Goal: Information Seeking & Learning: Learn about a topic

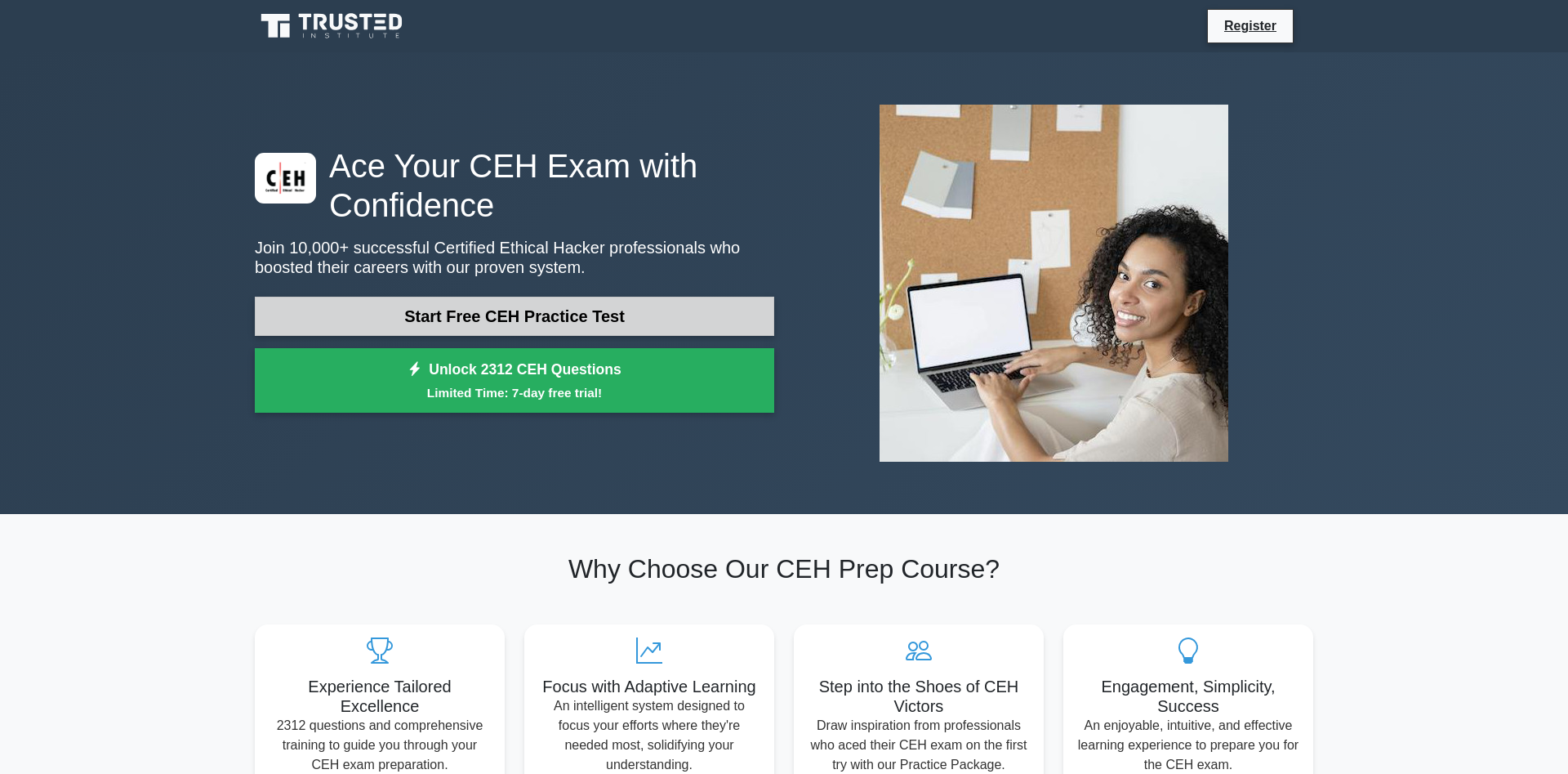
click at [494, 324] on link "Start Free CEH Practice Test" at bounding box center [514, 316] width 519 height 39
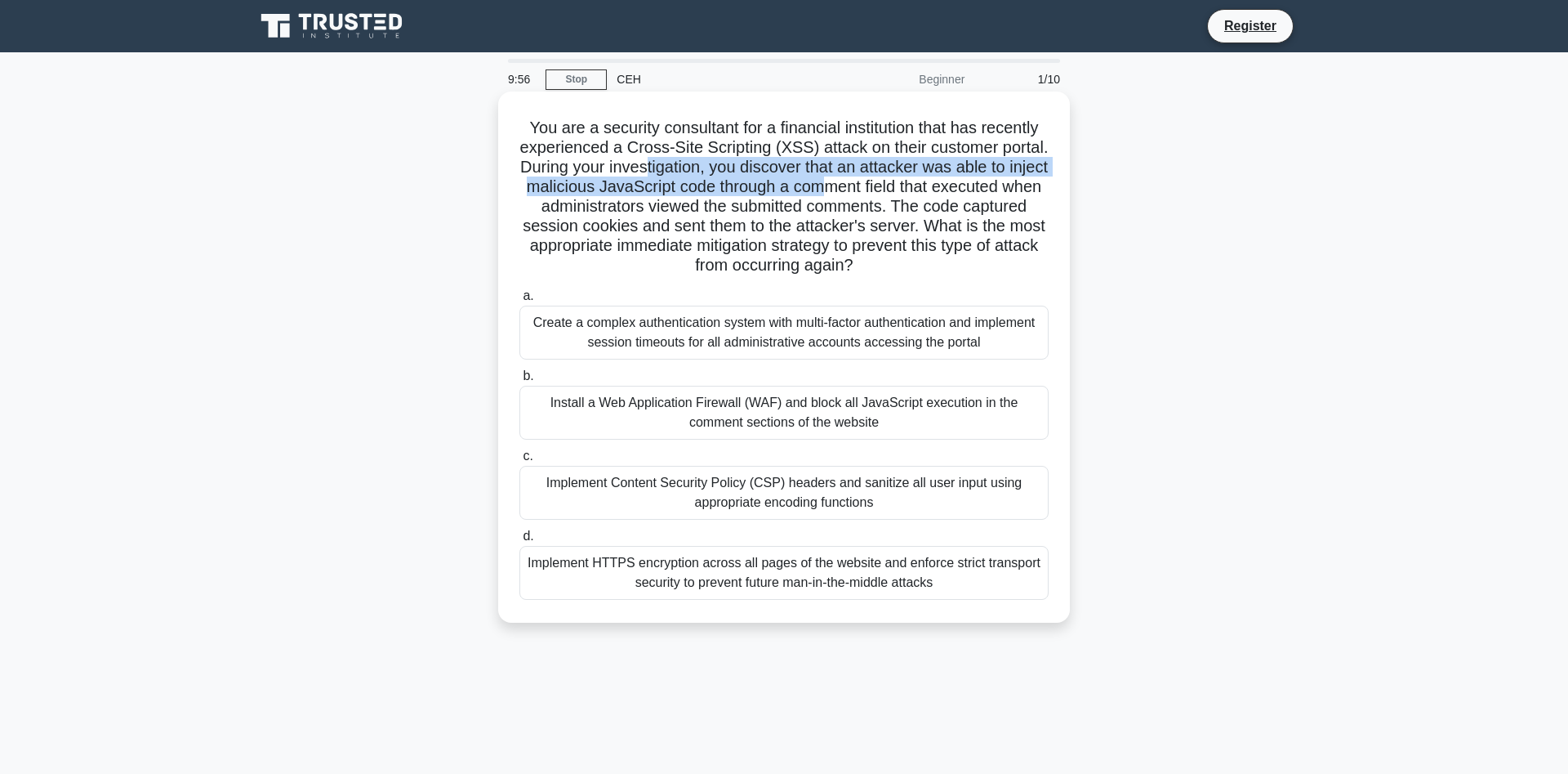
drag, startPoint x: 645, startPoint y: 156, endPoint x: 821, endPoint y: 177, distance: 177.2
click at [821, 177] on h5 "You are a security consultant for a financial institution that has recently exp…" at bounding box center [784, 197] width 533 height 159
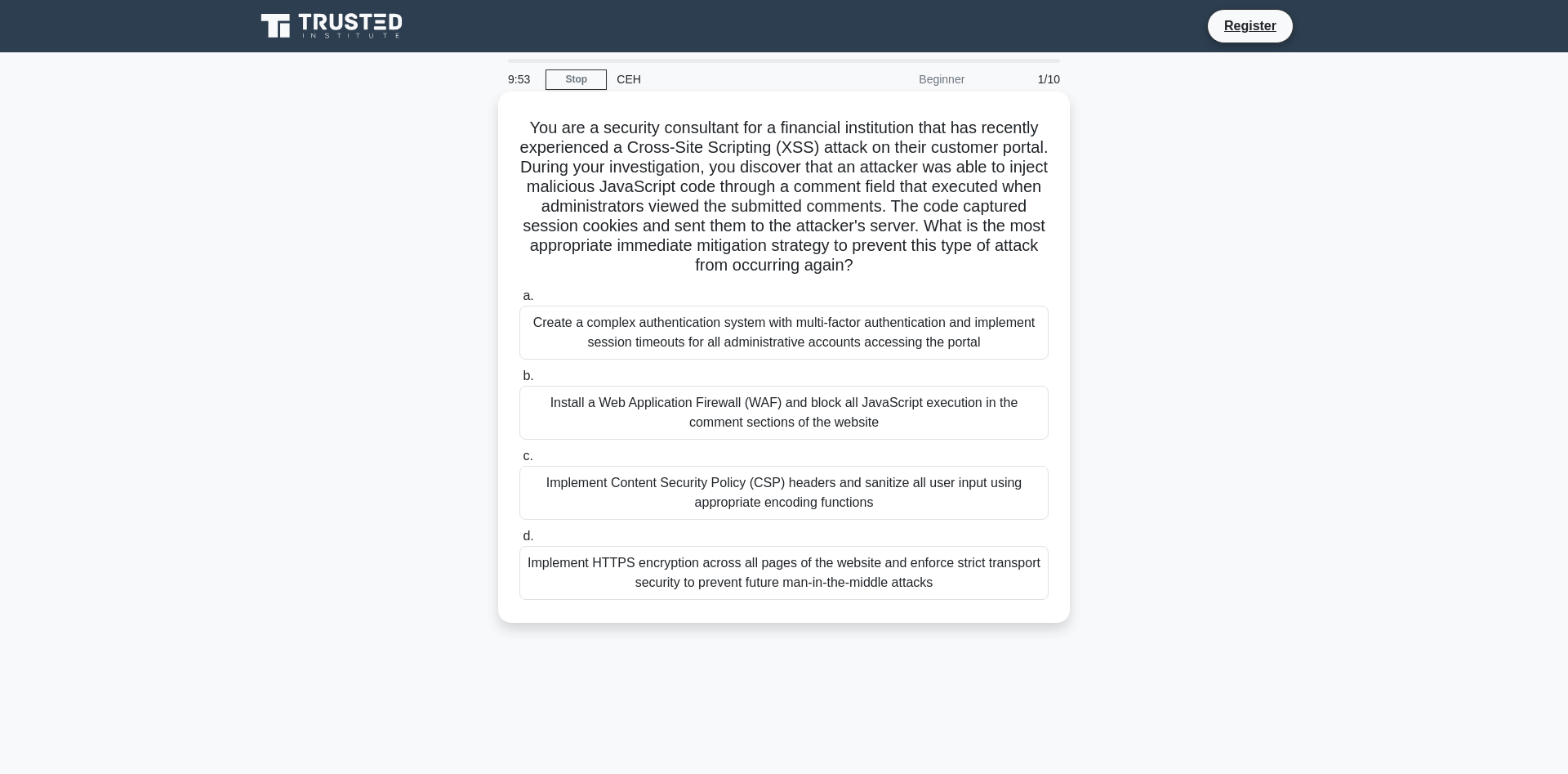
click at [682, 198] on h5 "You are a security consultant for a financial institution that has recently exp…" at bounding box center [784, 197] width 533 height 159
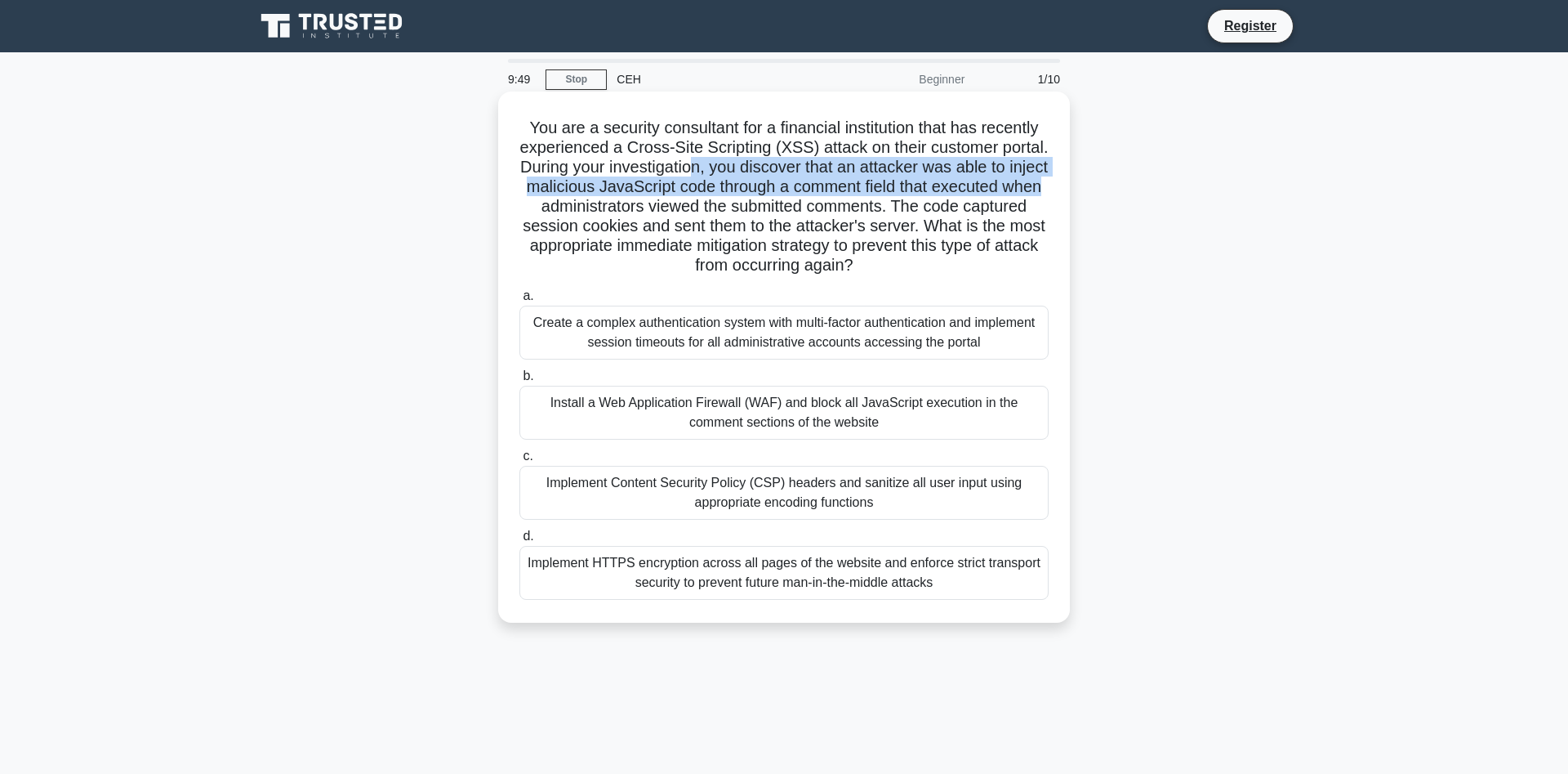
drag, startPoint x: 708, startPoint y: 169, endPoint x: 1037, endPoint y: 189, distance: 329.6
click at [1037, 189] on h5 "You are a security consultant for a financial institution that has recently exp…" at bounding box center [784, 197] width 533 height 159
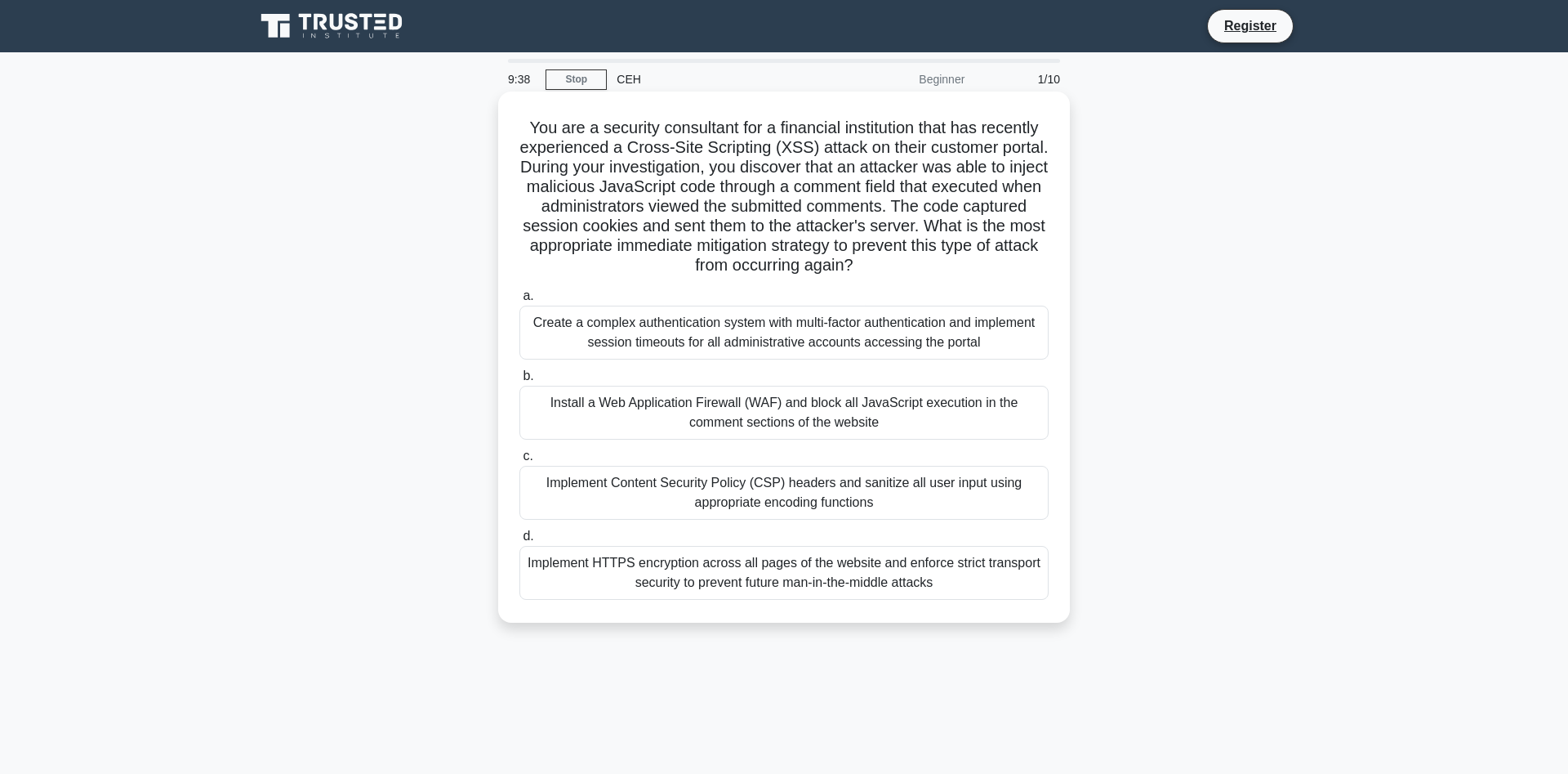
drag, startPoint x: 825, startPoint y: 202, endPoint x: 1024, endPoint y: 267, distance: 209.3
click at [1024, 267] on h5 "You are a security consultant for a financial institution that has recently exp…" at bounding box center [784, 197] width 533 height 159
click at [895, 275] on h5 "You are a security consultant for a financial institution that has recently exp…" at bounding box center [784, 197] width 533 height 159
click at [880, 413] on div "Install a Web Application Firewall (WAF) and block all JavaScript execution in …" at bounding box center [784, 412] width 529 height 54
click at [519, 382] on input "b. Install a Web Application Firewall (WAF) and block all JavaScript execution …" at bounding box center [519, 376] width 0 height 11
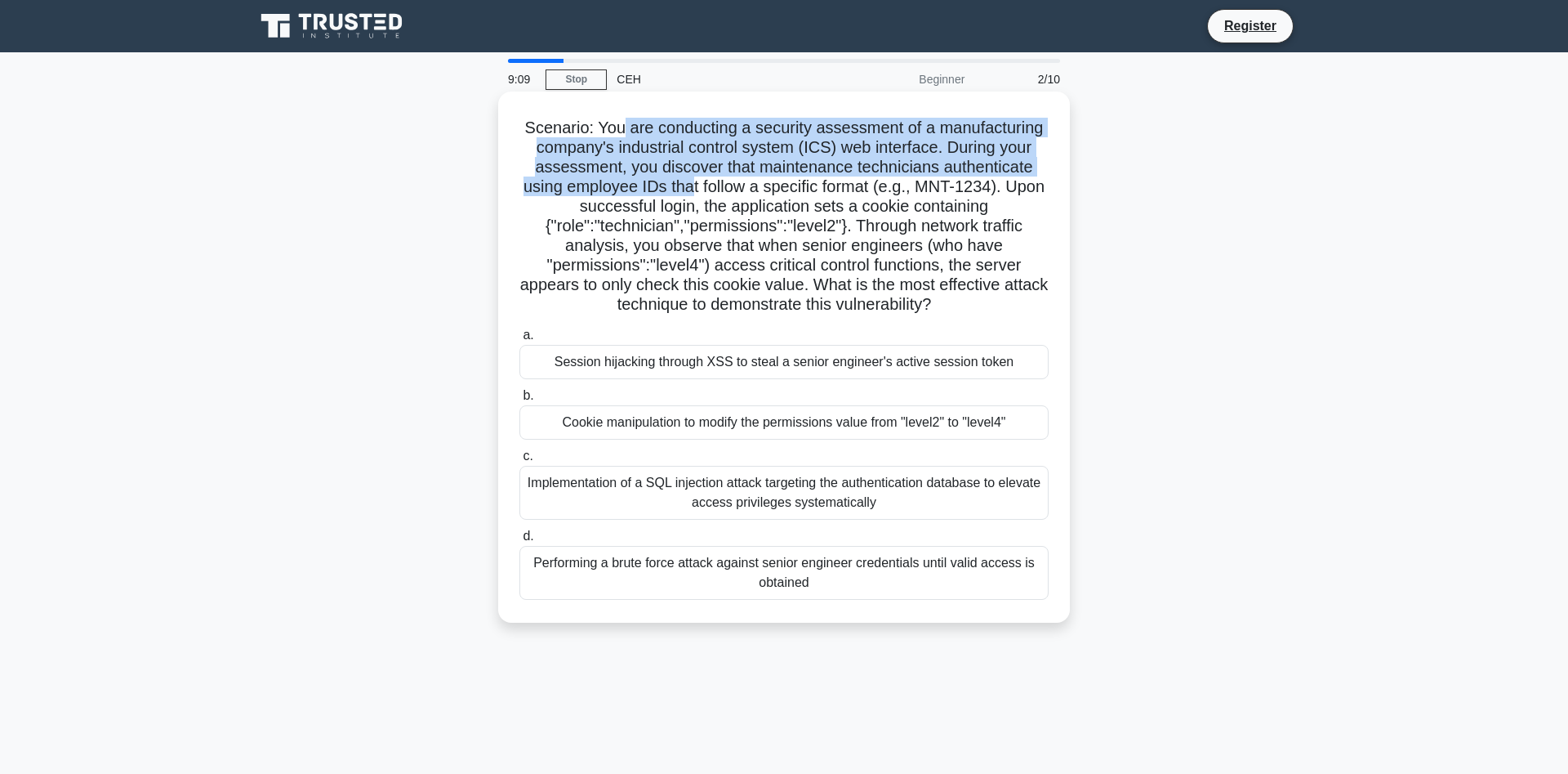
drag, startPoint x: 628, startPoint y: 132, endPoint x: 694, endPoint y: 176, distance: 79.3
click at [694, 176] on h5 "Scenario: You are conducting a security assessment of a manufacturing company's…" at bounding box center [784, 216] width 533 height 198
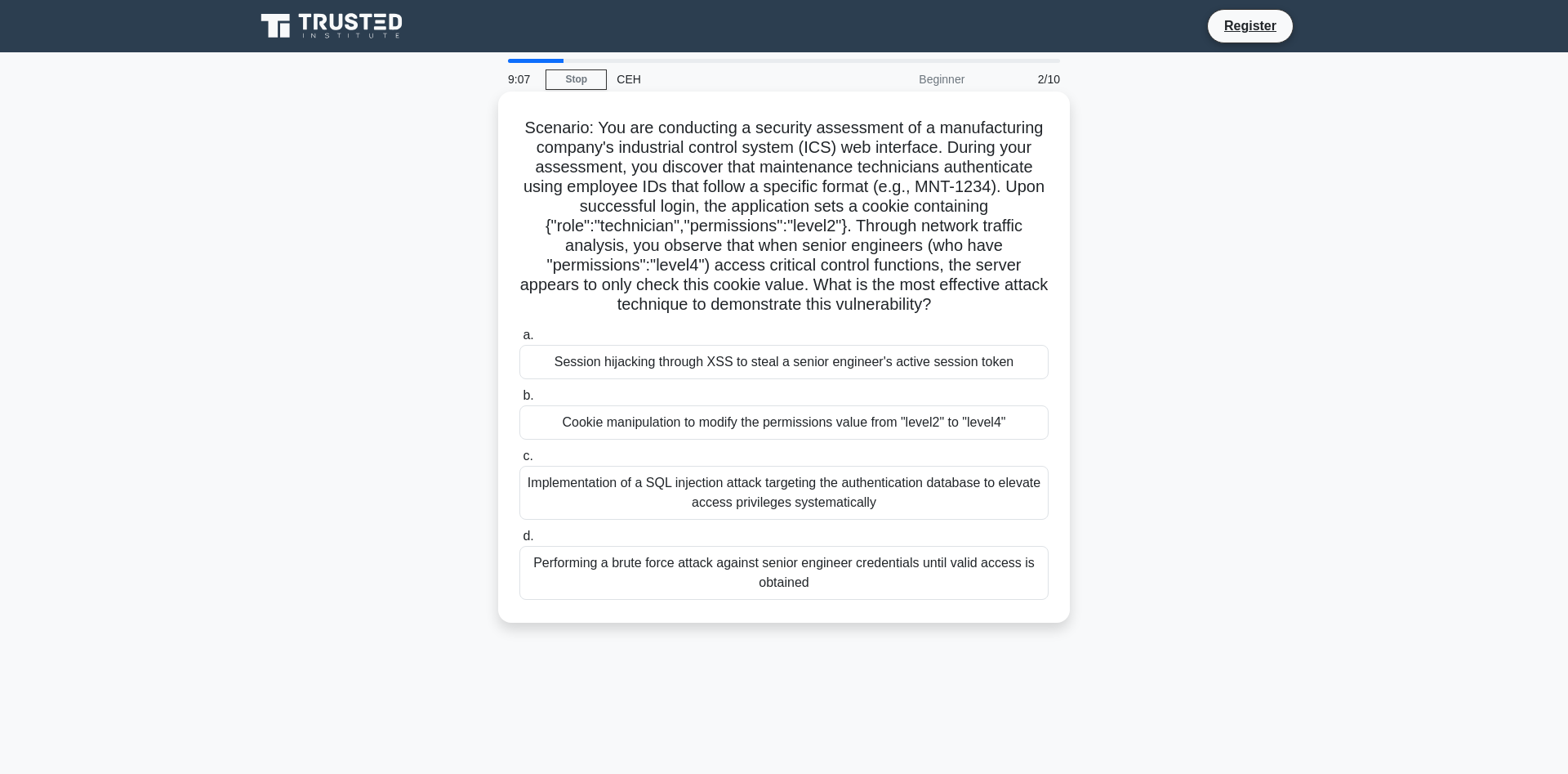
click at [759, 238] on h5 "Scenario: You are conducting a security assessment of a manufacturing company's…" at bounding box center [784, 216] width 533 height 198
drag, startPoint x: 653, startPoint y: 187, endPoint x: 985, endPoint y: 311, distance: 354.4
click at [985, 311] on h5 "Scenario: You are conducting a security assessment of a manufacturing company's…" at bounding box center [784, 216] width 533 height 198
click at [852, 140] on h5 "Scenario: You are conducting a security assessment of a manufacturing company's…" at bounding box center [784, 216] width 533 height 198
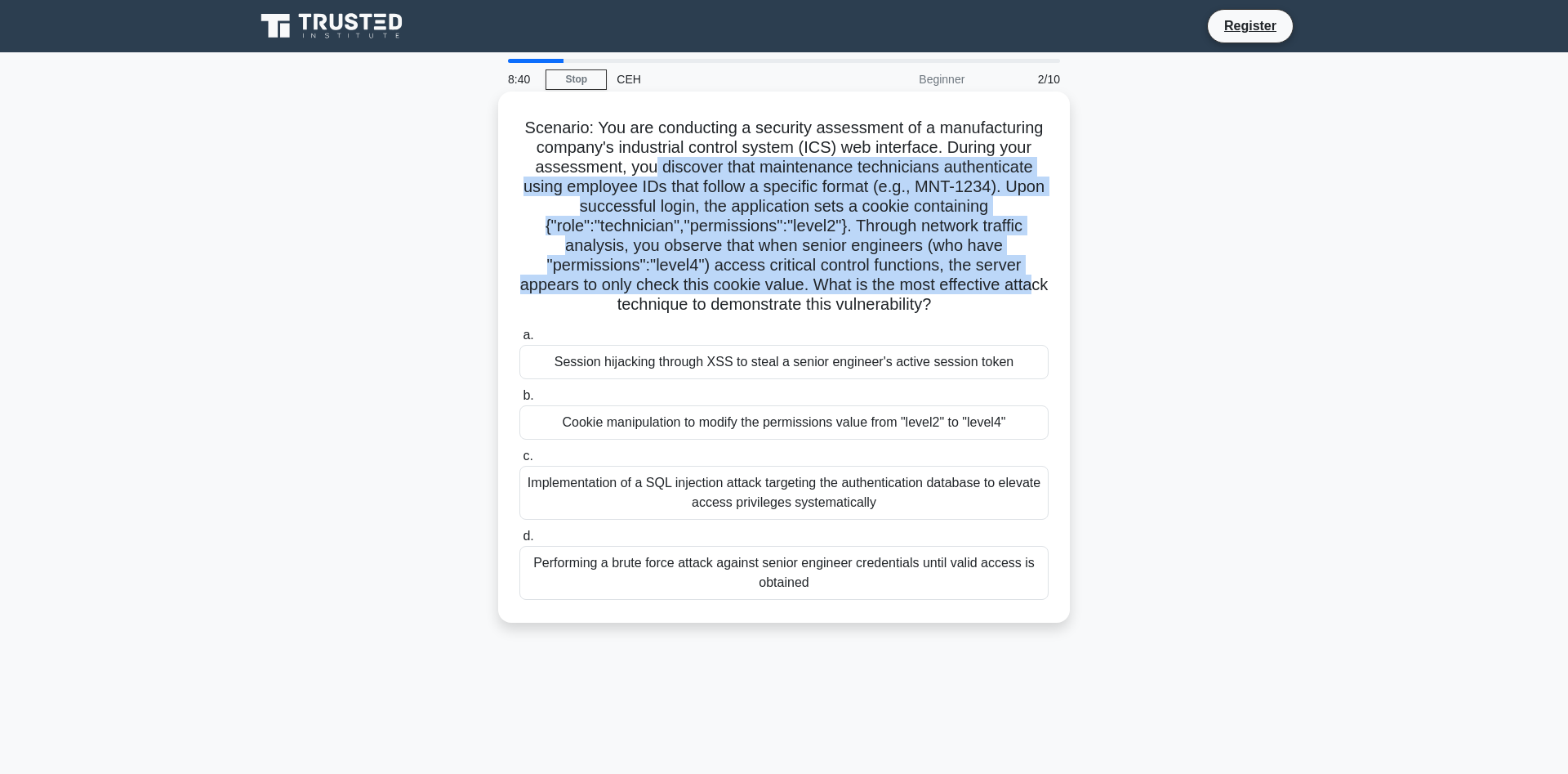
drag, startPoint x: 654, startPoint y: 169, endPoint x: 997, endPoint y: 290, distance: 363.7
click at [997, 290] on h5 "Scenario: You are conducting a security assessment of a manufacturing company's…" at bounding box center [784, 216] width 533 height 198
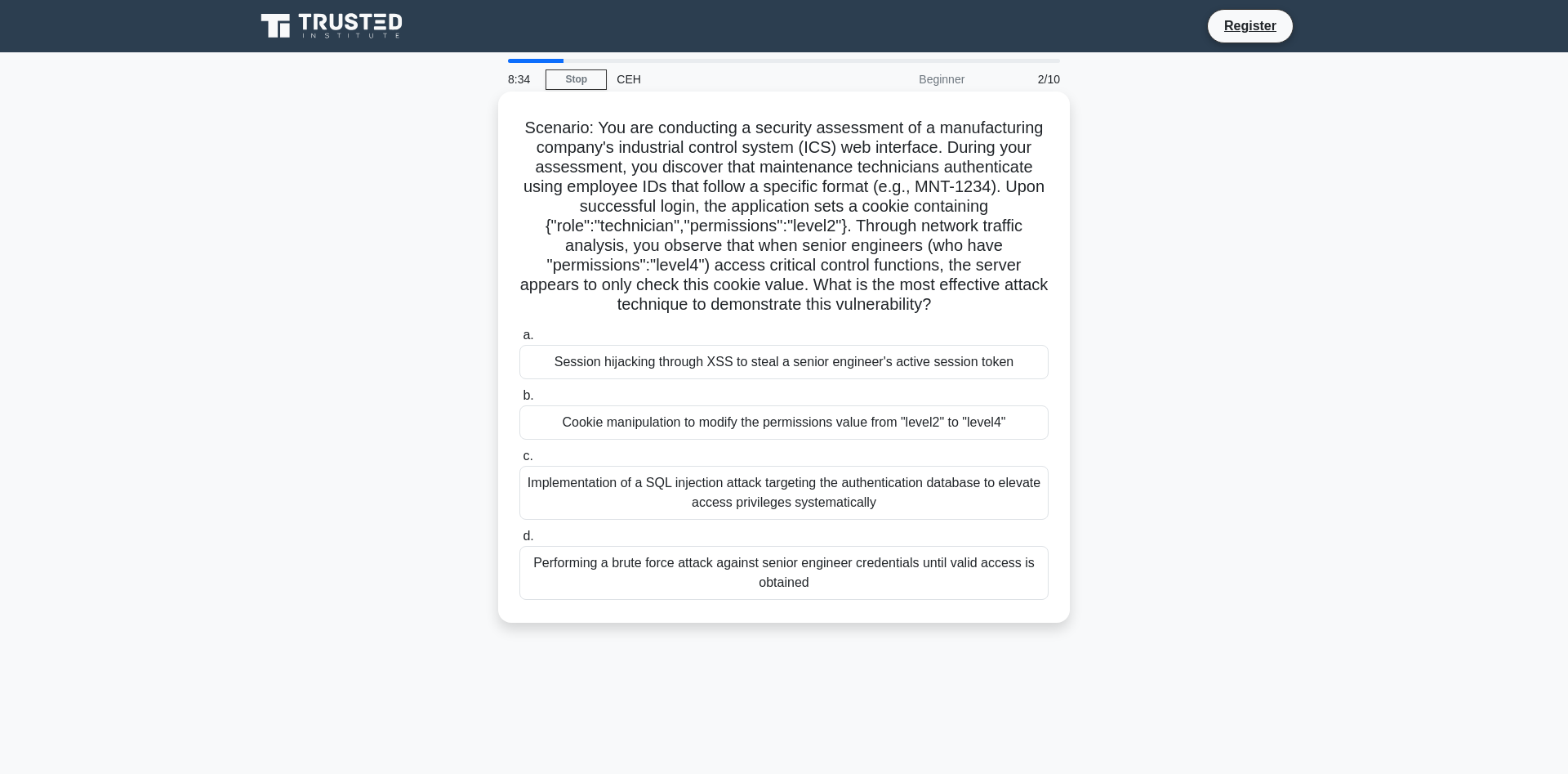
click at [894, 154] on h5 "Scenario: You are conducting a security assessment of a manufacturing company's…" at bounding box center [784, 216] width 533 height 198
drag, startPoint x: 734, startPoint y: 265, endPoint x: 1008, endPoint y: 308, distance: 277.4
click at [1008, 308] on h5 "Scenario: You are conducting a security assessment of a manufacturing company's…" at bounding box center [784, 216] width 533 height 198
click at [987, 311] on h5 "Scenario: You are conducting a security assessment of a manufacturing company's…" at bounding box center [784, 216] width 533 height 198
drag, startPoint x: 665, startPoint y: 203, endPoint x: 690, endPoint y: 198, distance: 25.5
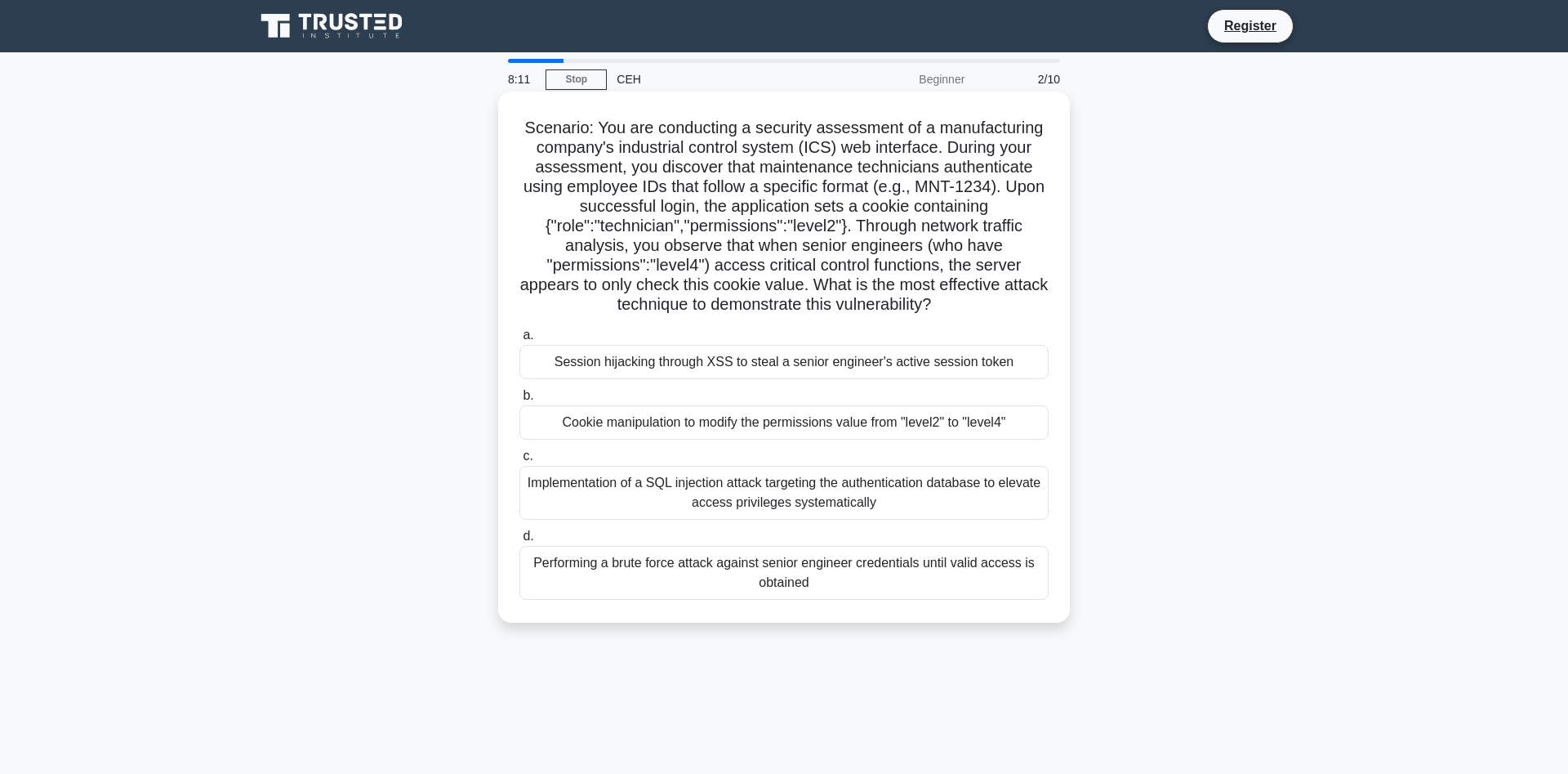
click at [670, 203] on h5 "Scenario: You are conducting a security assessment of a manufacturing company's…" at bounding box center [784, 216] width 533 height 198
click at [756, 576] on div "Performing a brute force attack against senior engineer credentials until valid…" at bounding box center [784, 572] width 529 height 54
click at [519, 542] on input "d. Performing a brute force attack against senior engineer credentials until va…" at bounding box center [519, 536] width 0 height 11
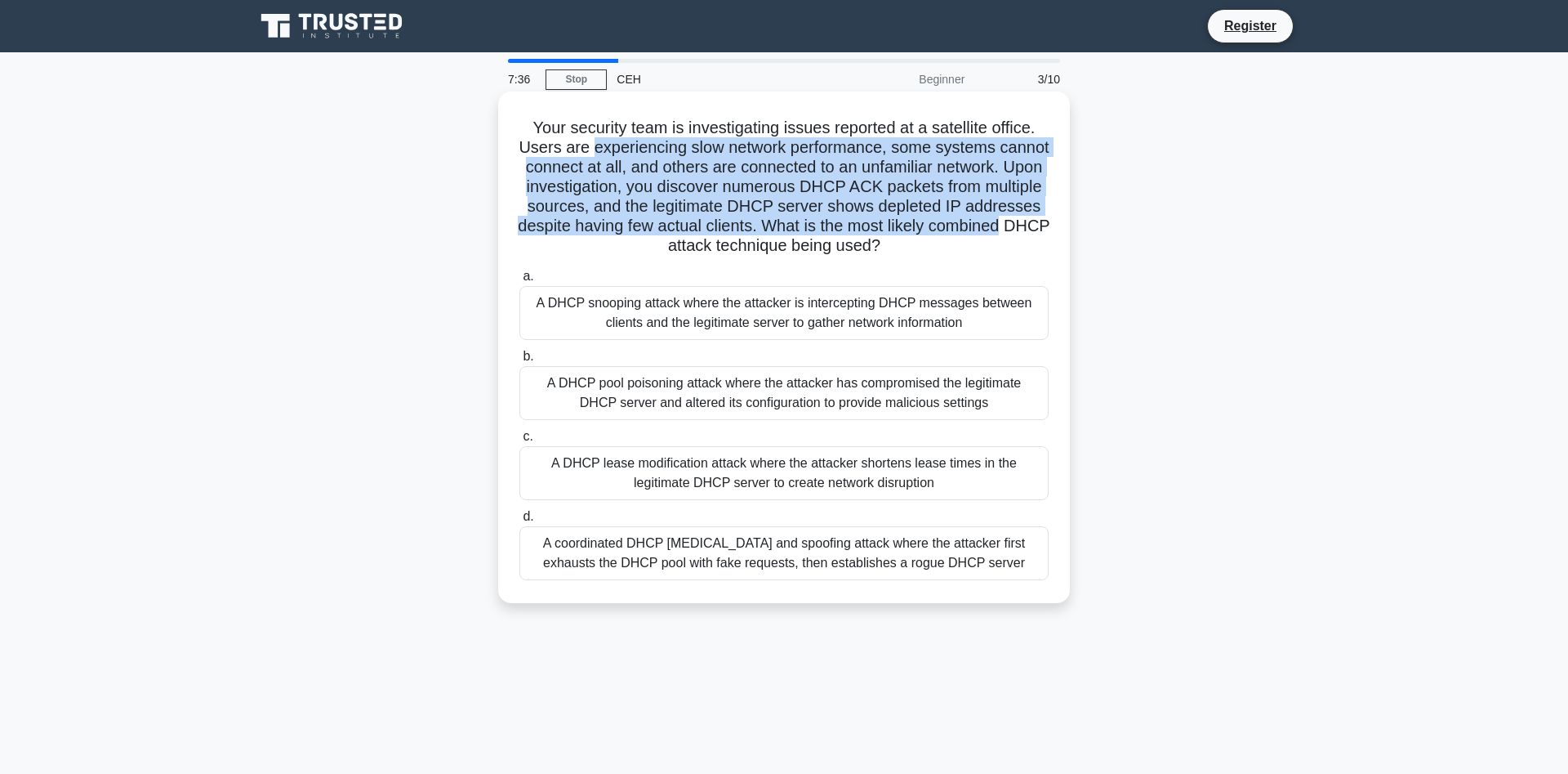
drag, startPoint x: 595, startPoint y: 154, endPoint x: 997, endPoint y: 233, distance: 409.7
click at [997, 233] on h5 "Your security team is investigating issues reported at a satellite office. User…" at bounding box center [784, 187] width 533 height 139
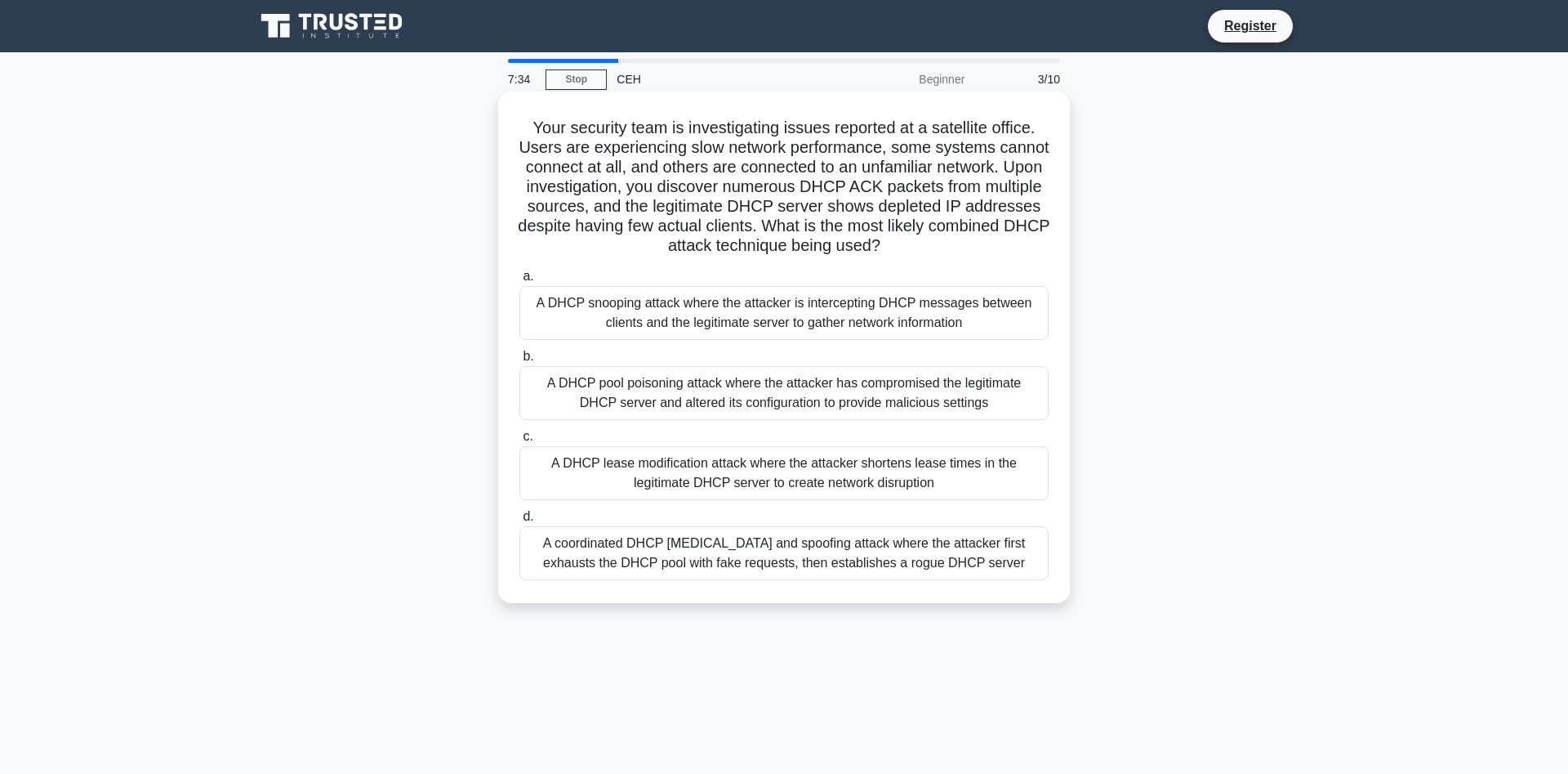
click at [797, 239] on h5 "Your security team is investigating issues reported at a satellite office. User…" at bounding box center [784, 187] width 533 height 139
click at [711, 301] on div "A DHCP snooping attack where the attacker is intercepting DHCP messages between…" at bounding box center [784, 313] width 529 height 54
click at [519, 282] on input "a. A DHCP snooping attack where the attacker is intercepting DHCP messages betw…" at bounding box center [519, 276] width 0 height 11
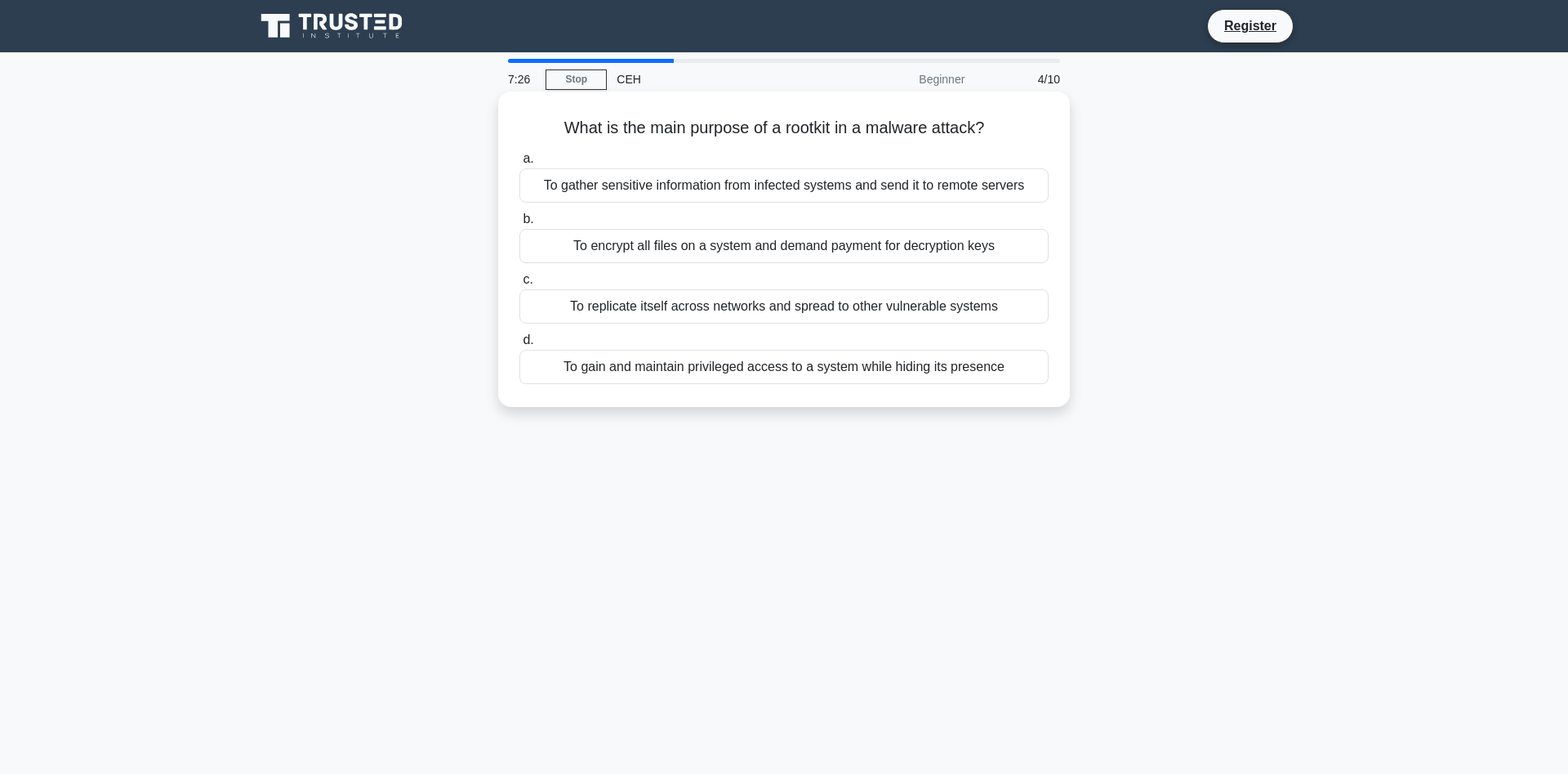
drag, startPoint x: 786, startPoint y: 129, endPoint x: 994, endPoint y: 125, distance: 208.0
click at [994, 125] on h5 "What is the main purpose of a rootkit in a malware attack? .spinner_0XTQ{transf…" at bounding box center [784, 128] width 533 height 21
click at [746, 130] on h5 "What is the main purpose of a rootkit in a malware attack? .spinner_0XTQ{transf…" at bounding box center [784, 128] width 533 height 21
click at [705, 313] on div "To replicate itself across networks and spread to other vulnerable systems" at bounding box center [784, 306] width 529 height 34
click at [519, 285] on input "c. To replicate itself across networks and spread to other vulnerable systems" at bounding box center [519, 279] width 0 height 11
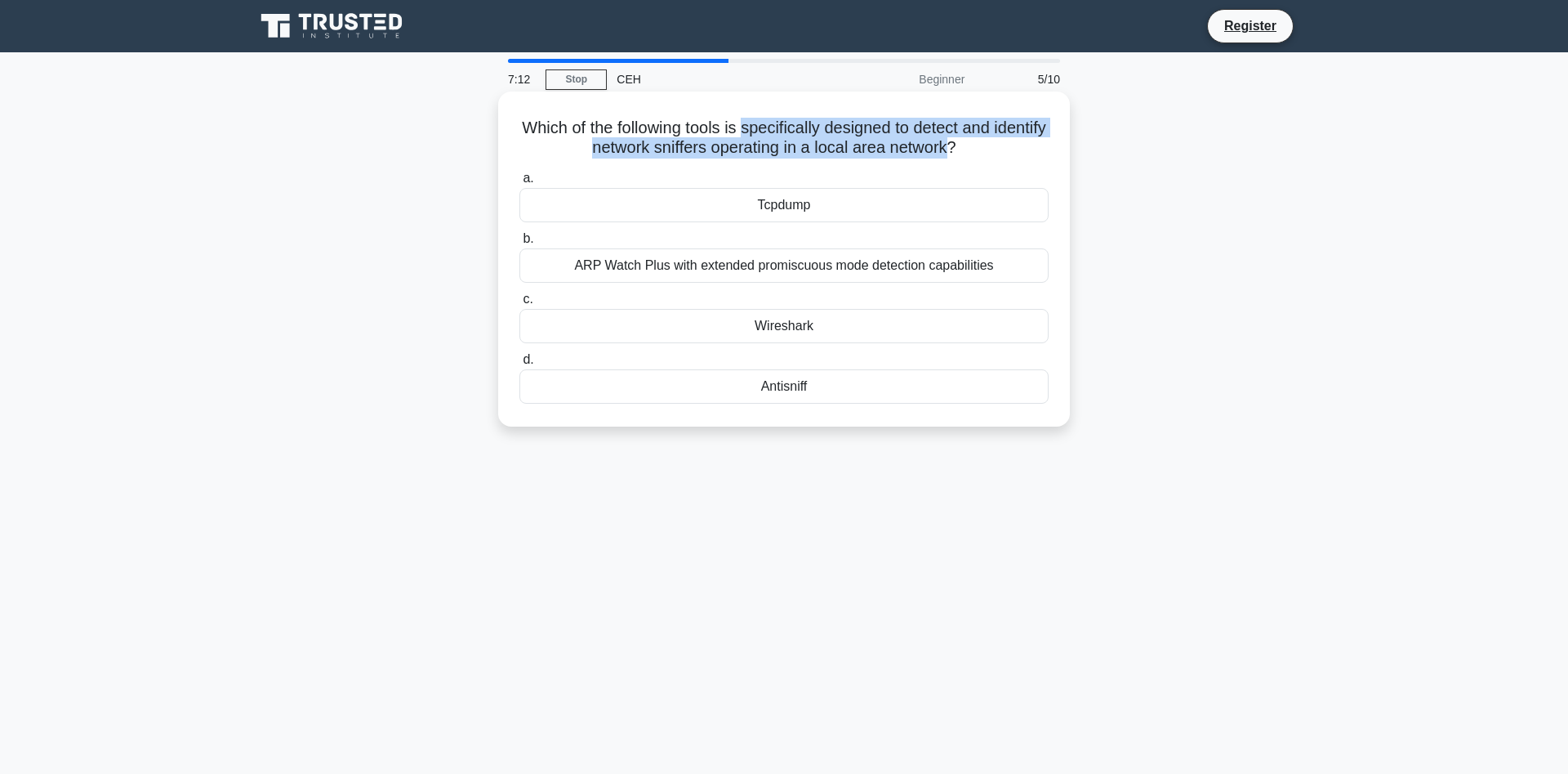
drag, startPoint x: 745, startPoint y: 121, endPoint x: 953, endPoint y: 137, distance: 208.6
click at [953, 137] on h5 "Which of the following tools is specifically designed to detect and identify ne…" at bounding box center [784, 138] width 533 height 41
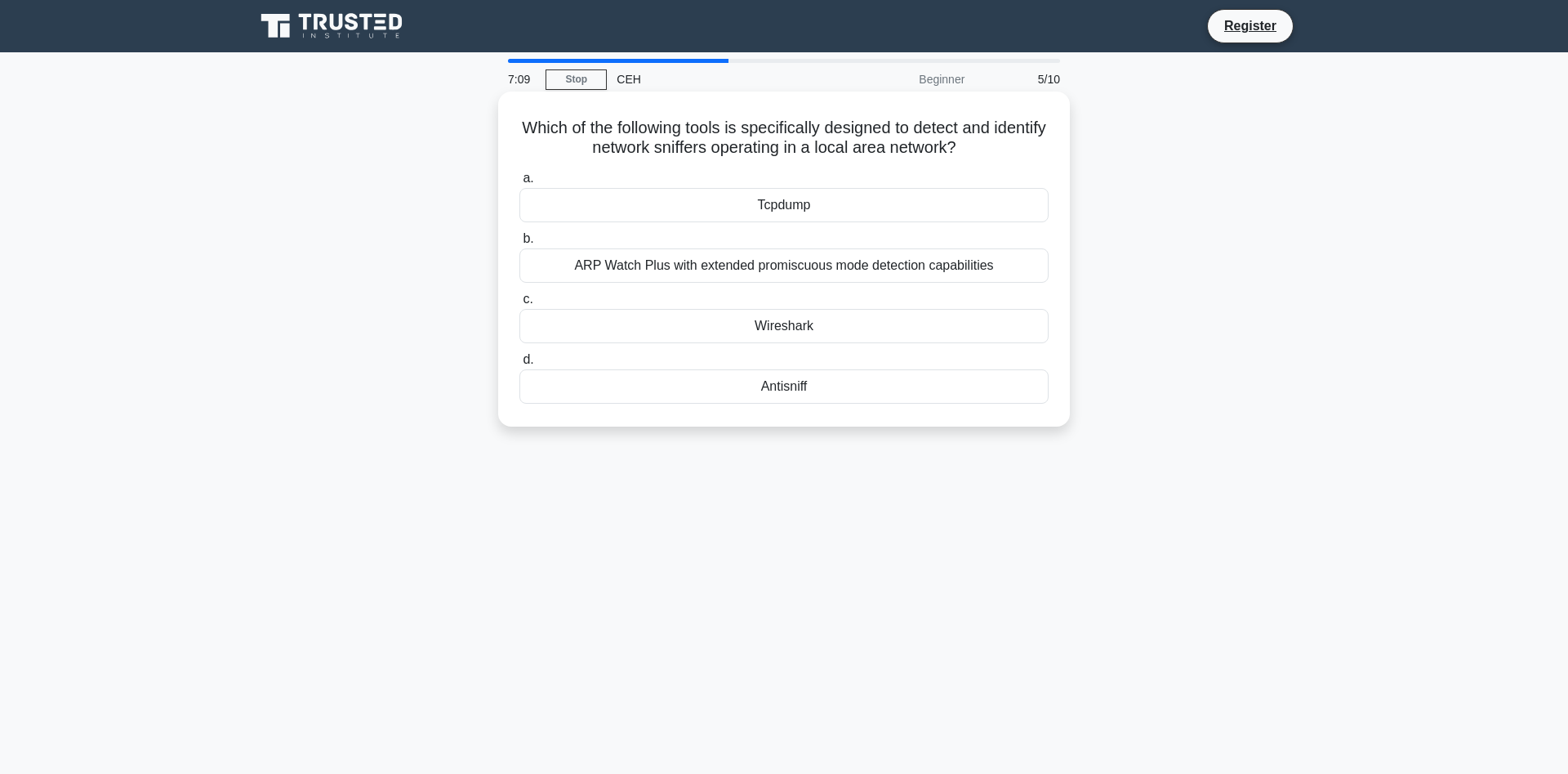
click at [690, 120] on h5 "Which of the following tools is specifically designed to detect and identify ne…" at bounding box center [784, 138] width 533 height 41
drag, startPoint x: 687, startPoint y: 146, endPoint x: 855, endPoint y: 150, distance: 168.0
click at [855, 150] on h5 "Which of the following tools is specifically designed to detect and identify ne…" at bounding box center [784, 138] width 533 height 41
click at [820, 323] on div "Wireshark" at bounding box center [784, 326] width 529 height 34
click at [519, 304] on input "c. Wireshark" at bounding box center [519, 299] width 0 height 11
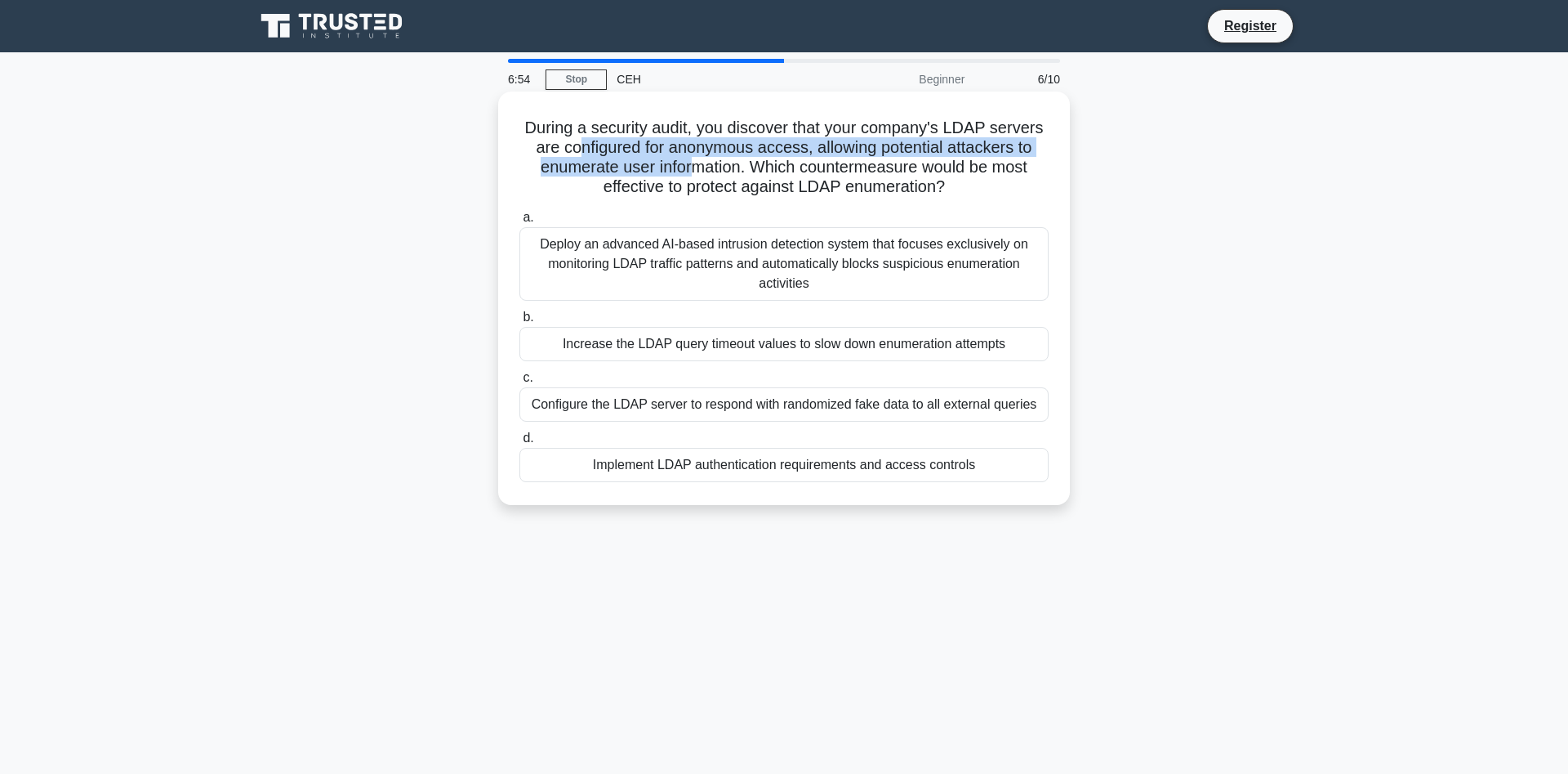
drag, startPoint x: 601, startPoint y: 148, endPoint x: 695, endPoint y: 170, distance: 96.5
click at [695, 170] on h5 "During a security audit, you discover that your company's LDAP servers are conf…" at bounding box center [784, 158] width 533 height 80
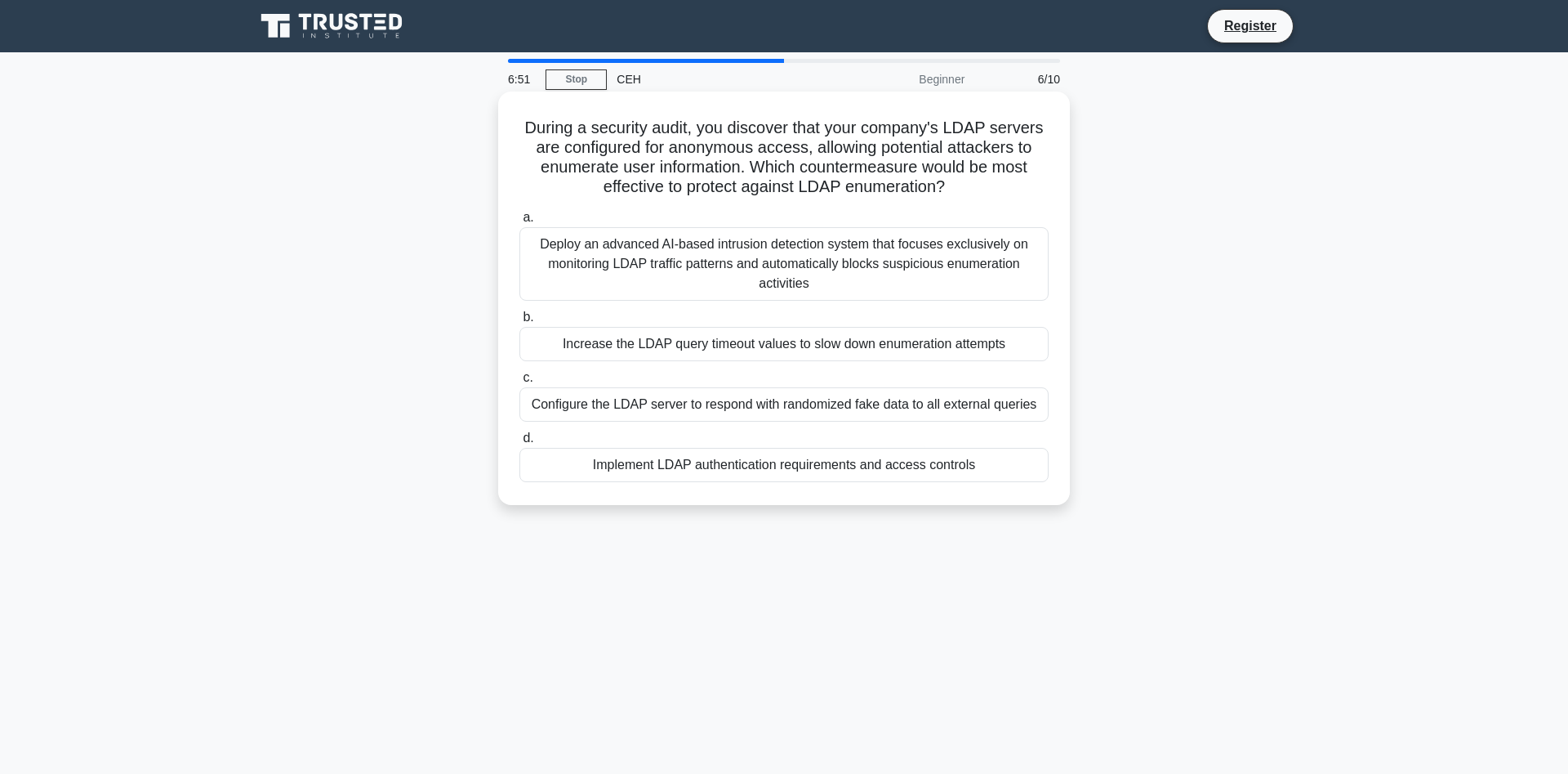
click at [742, 173] on h5 "During a security audit, you discover that your company's LDAP servers are conf…" at bounding box center [784, 158] width 533 height 80
drag, startPoint x: 753, startPoint y: 158, endPoint x: 1014, endPoint y: 165, distance: 261.1
click at [1014, 165] on h5 "During a security audit, you discover that your company's LDAP servers are conf…" at bounding box center [784, 158] width 533 height 80
click at [684, 172] on h5 "During a security audit, you discover that your company's LDAP servers are conf…" at bounding box center [784, 158] width 533 height 80
click at [754, 468] on div "Implement LDAP authentication requirements and access controls" at bounding box center [784, 465] width 529 height 34
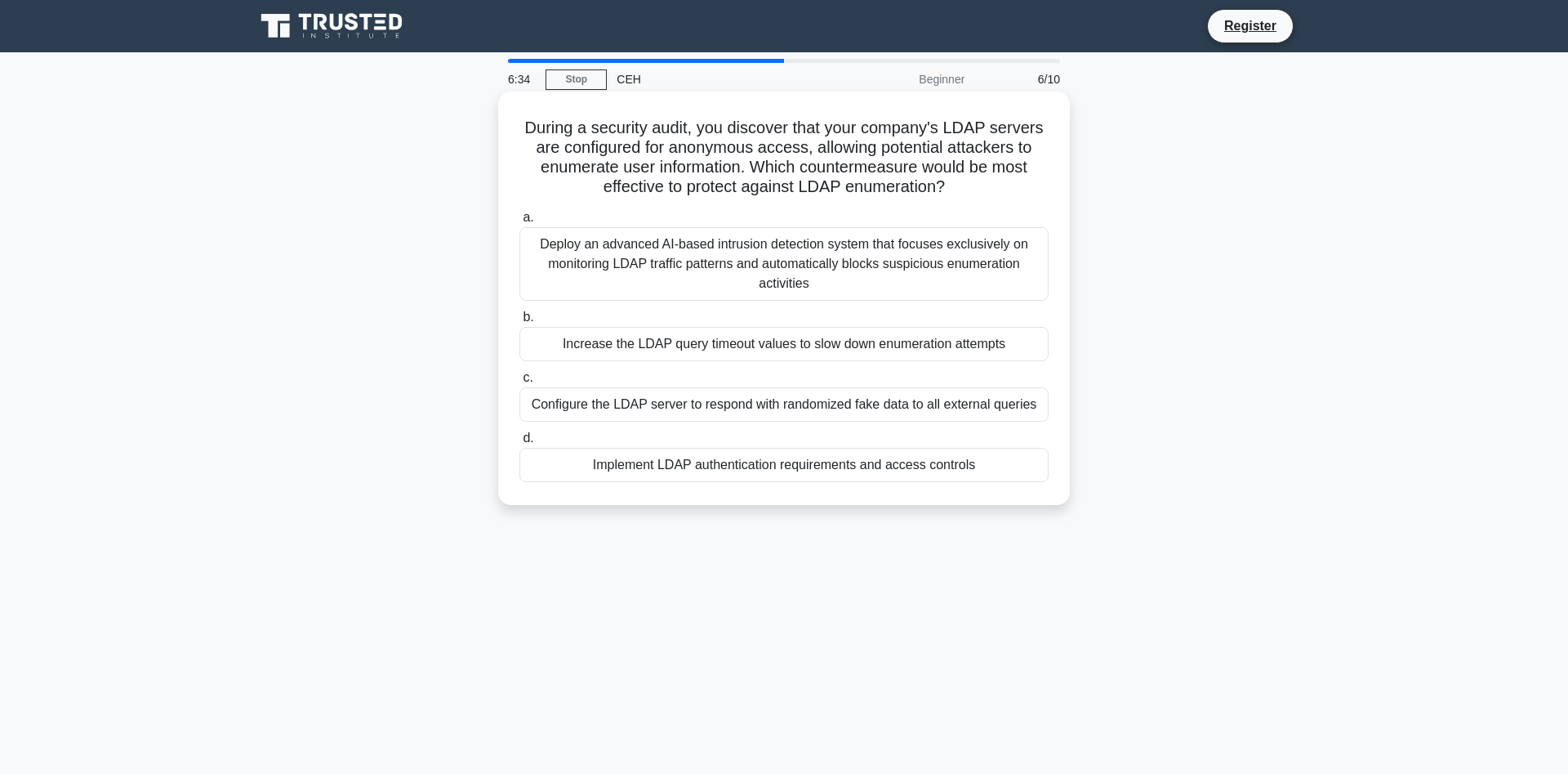
click at [519, 444] on input "d. Implement LDAP authentication requirements and access controls" at bounding box center [519, 438] width 0 height 11
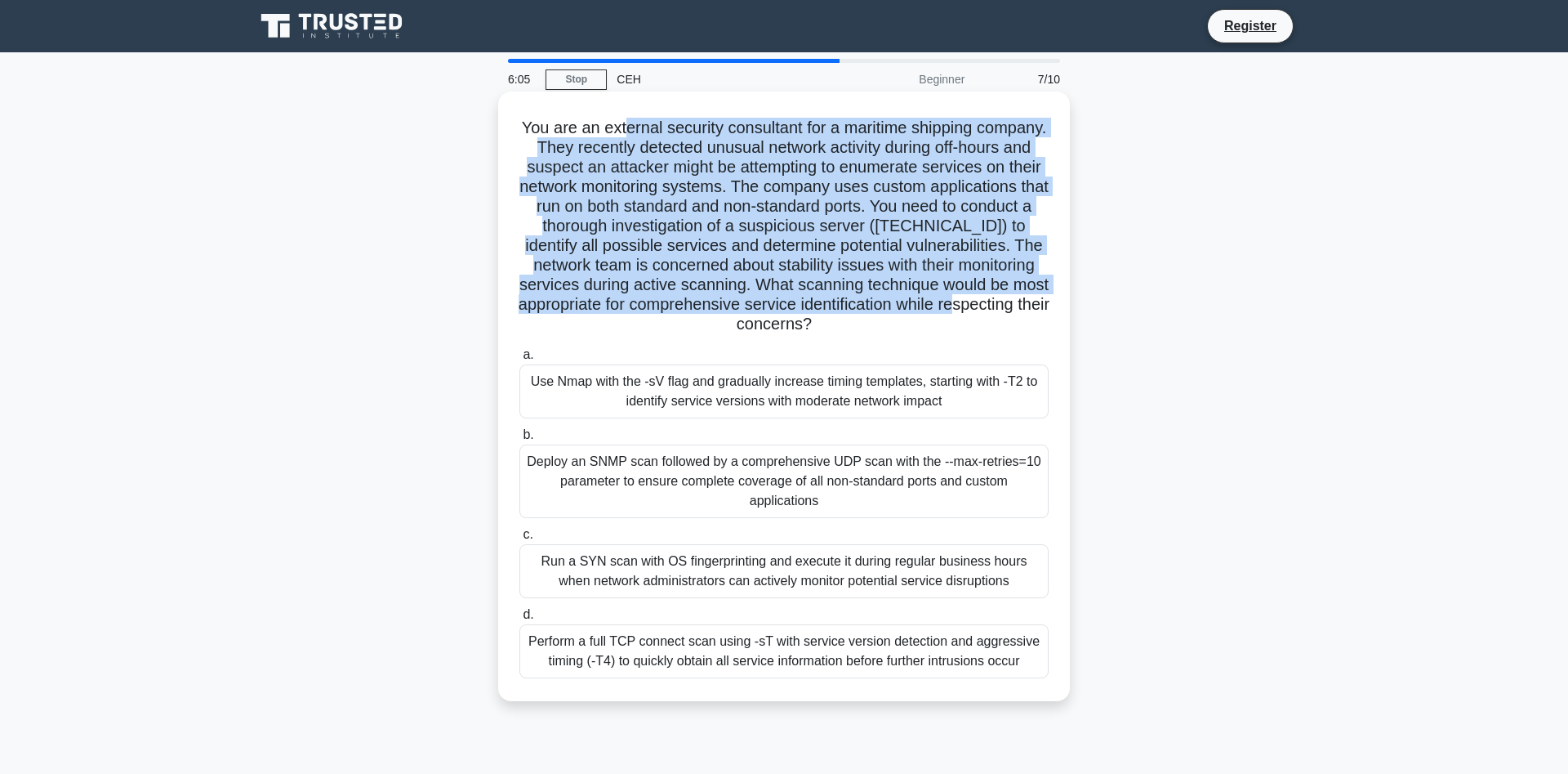
drag, startPoint x: 627, startPoint y: 133, endPoint x: 995, endPoint y: 299, distance: 403.7
click at [995, 299] on h5 "You are an external security consultant for a maritime shipping company. They r…" at bounding box center [784, 226] width 533 height 217
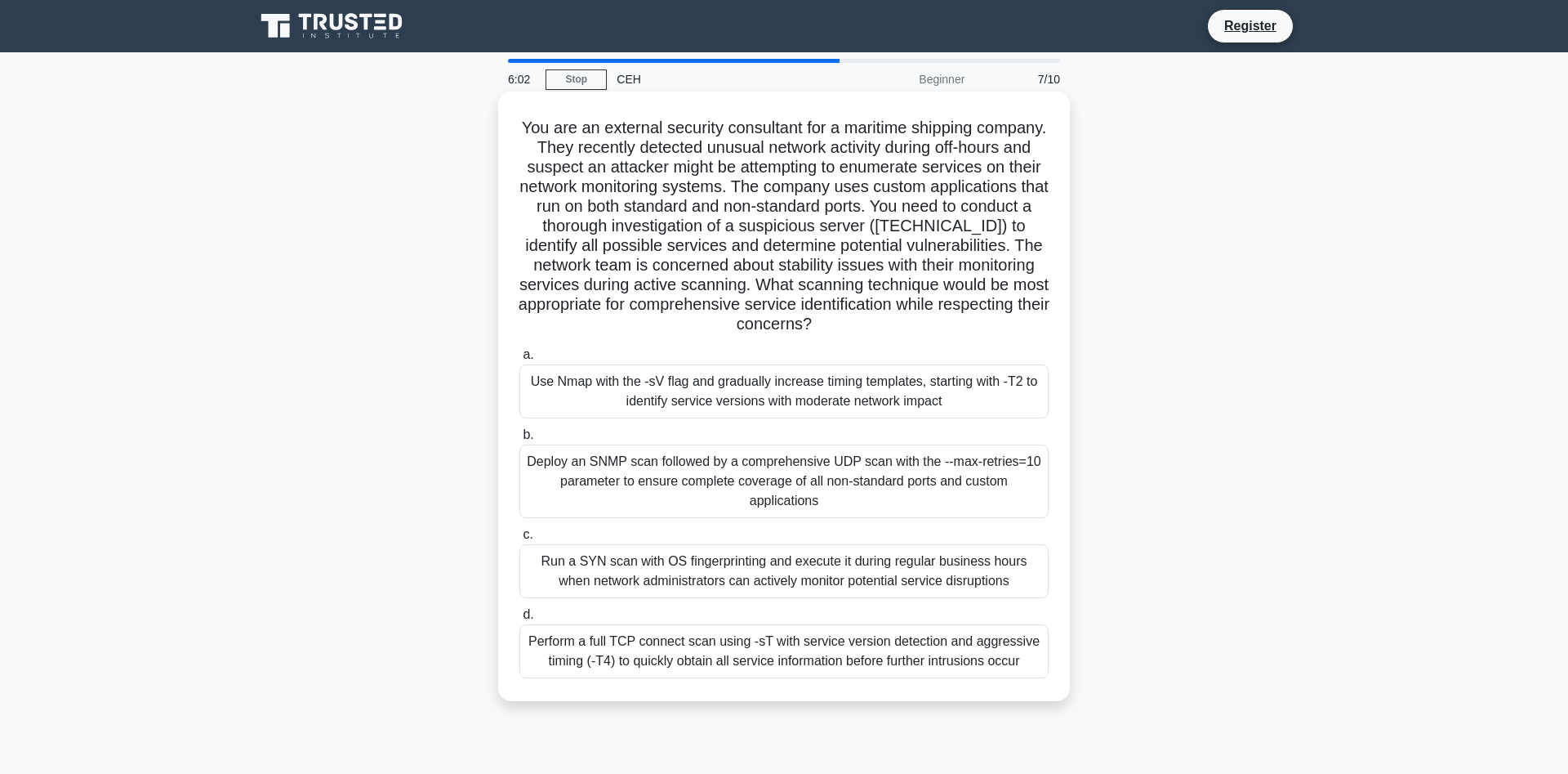
click at [1015, 305] on h5 "You are an external security consultant for a maritime shipping company. They r…" at bounding box center [784, 226] width 533 height 217
drag, startPoint x: 603, startPoint y: 146, endPoint x: 1017, endPoint y: 337, distance: 455.9
click at [1017, 337] on div "You are an external security consultant for a maritime shipping company. They r…" at bounding box center [784, 395] width 559 height 596
click at [1014, 337] on div "You are an external security consultant for a maritime shipping company. They r…" at bounding box center [784, 395] width 559 height 596
click at [832, 633] on div "Perform a full TCP connect scan using -sT with service version detection and ag…" at bounding box center [784, 651] width 529 height 54
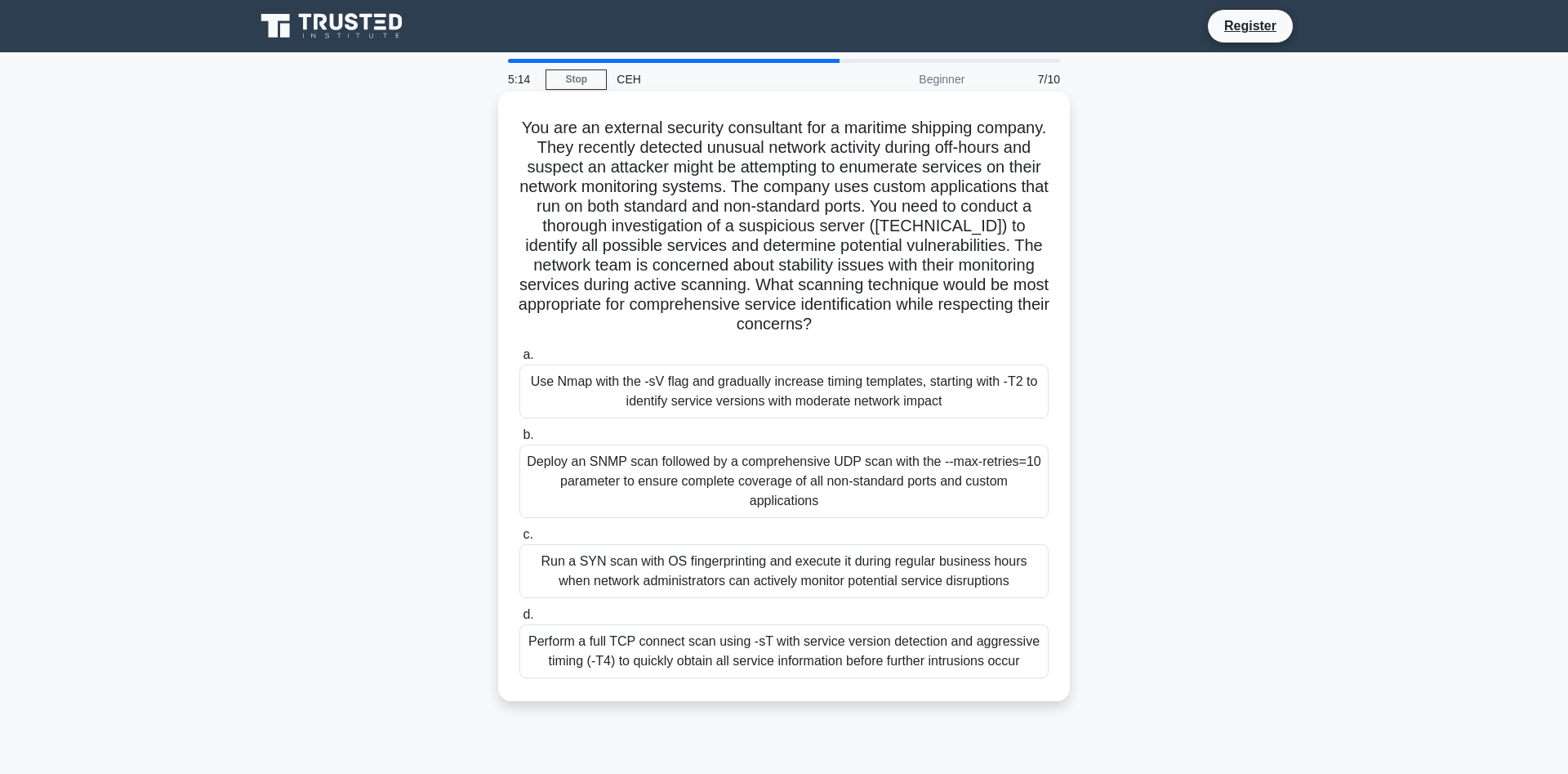
click at [519, 620] on input "d. Perform a full TCP connect scan using -sT with service version detection and…" at bounding box center [519, 614] width 0 height 11
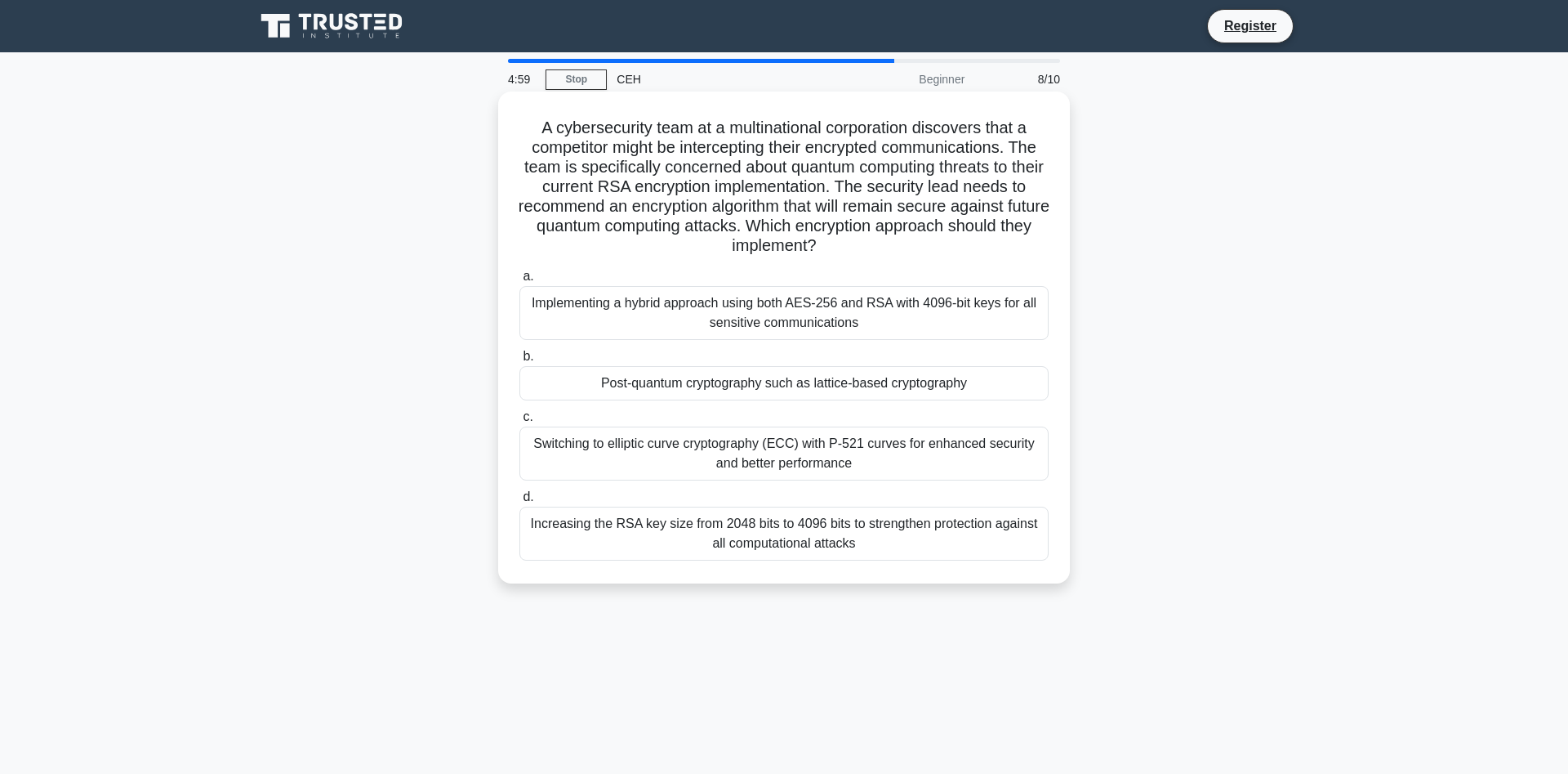
drag, startPoint x: 619, startPoint y: 149, endPoint x: 998, endPoint y: 244, distance: 390.7
click at [998, 244] on h5 "A cybersecurity team at a multinational corporation discovers that a competitor…" at bounding box center [784, 187] width 533 height 139
click at [912, 255] on h5 "A cybersecurity team at a multinational corporation discovers that a competitor…" at bounding box center [784, 187] width 533 height 139
click at [883, 321] on div "Implementing a hybrid approach using both AES-256 and RSA with 4096-bit keys fo…" at bounding box center [784, 313] width 529 height 54
click at [519, 282] on input "a. Implementing a hybrid approach using both AES-256 and RSA with 4096-bit keys…" at bounding box center [519, 276] width 0 height 11
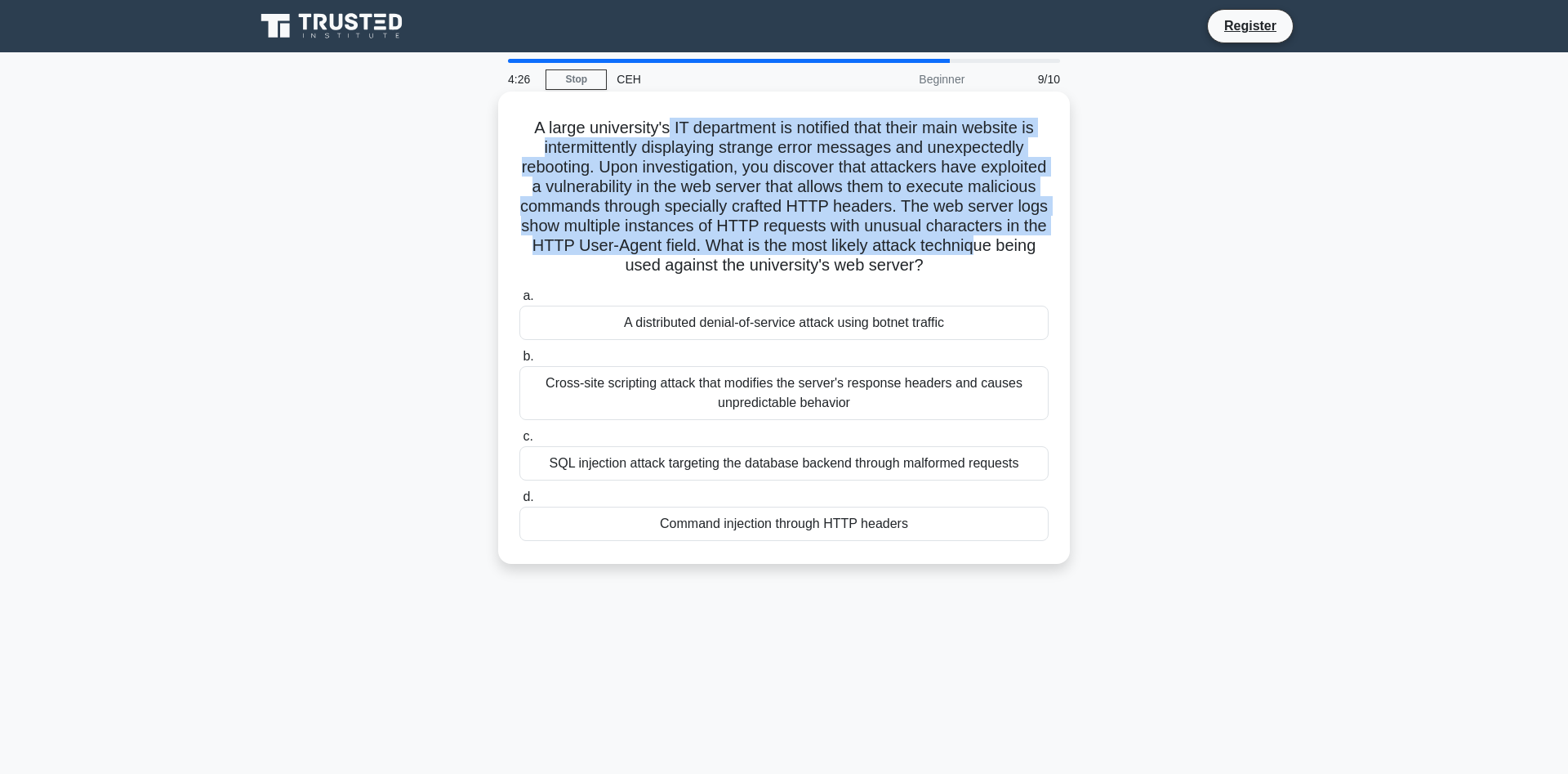
drag, startPoint x: 665, startPoint y: 119, endPoint x: 974, endPoint y: 254, distance: 337.2
click at [974, 254] on h5 "A large university's IT department is notified that their main website is inter…" at bounding box center [784, 197] width 533 height 159
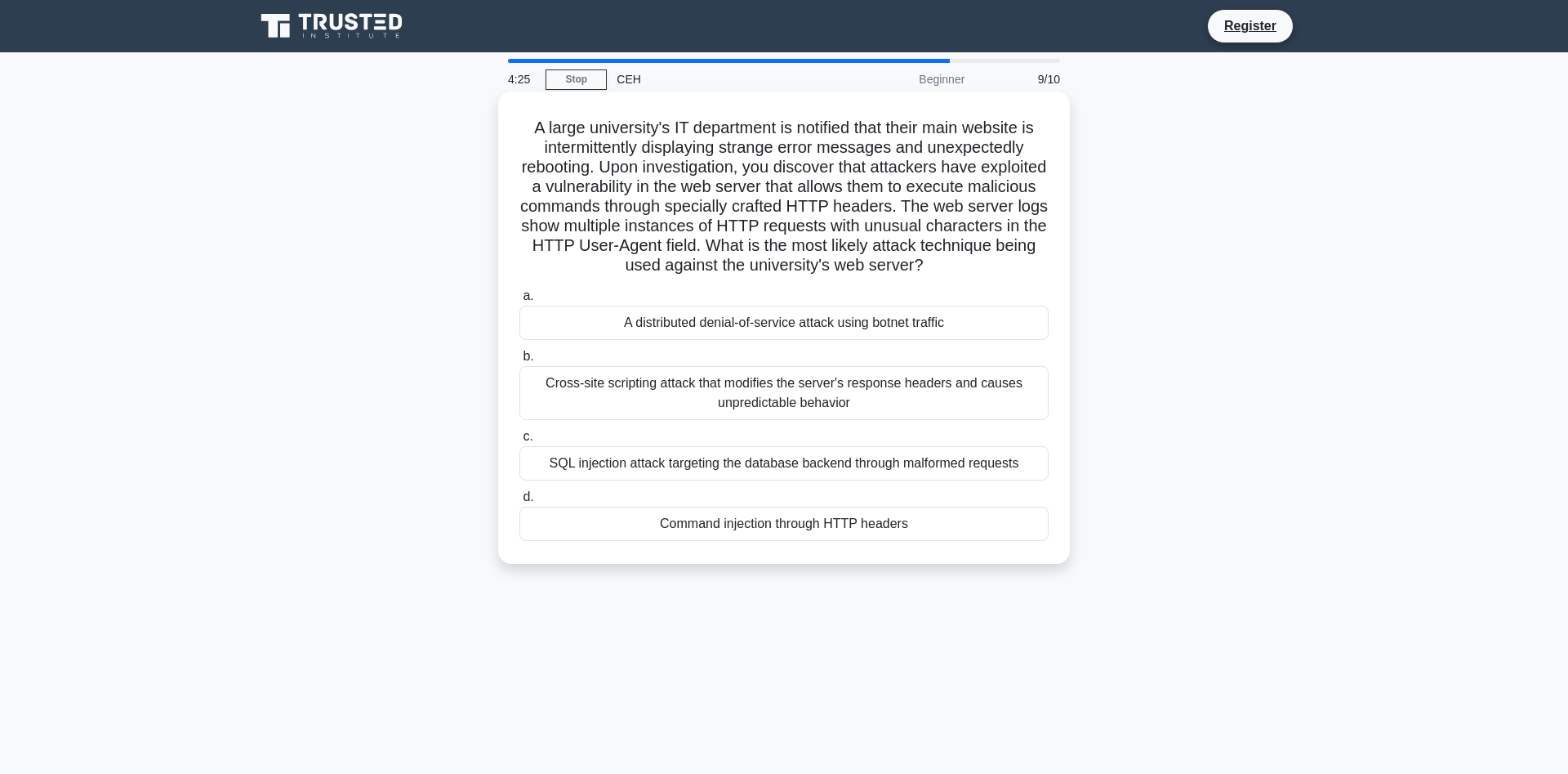
click at [988, 275] on h5 "A large university's IT department is notified that their main website is inter…" at bounding box center [784, 197] width 533 height 159
click at [884, 522] on div "Command injection through HTTP headers" at bounding box center [784, 523] width 529 height 34
click at [519, 502] on input "d. Command injection through HTTP headers" at bounding box center [519, 497] width 0 height 11
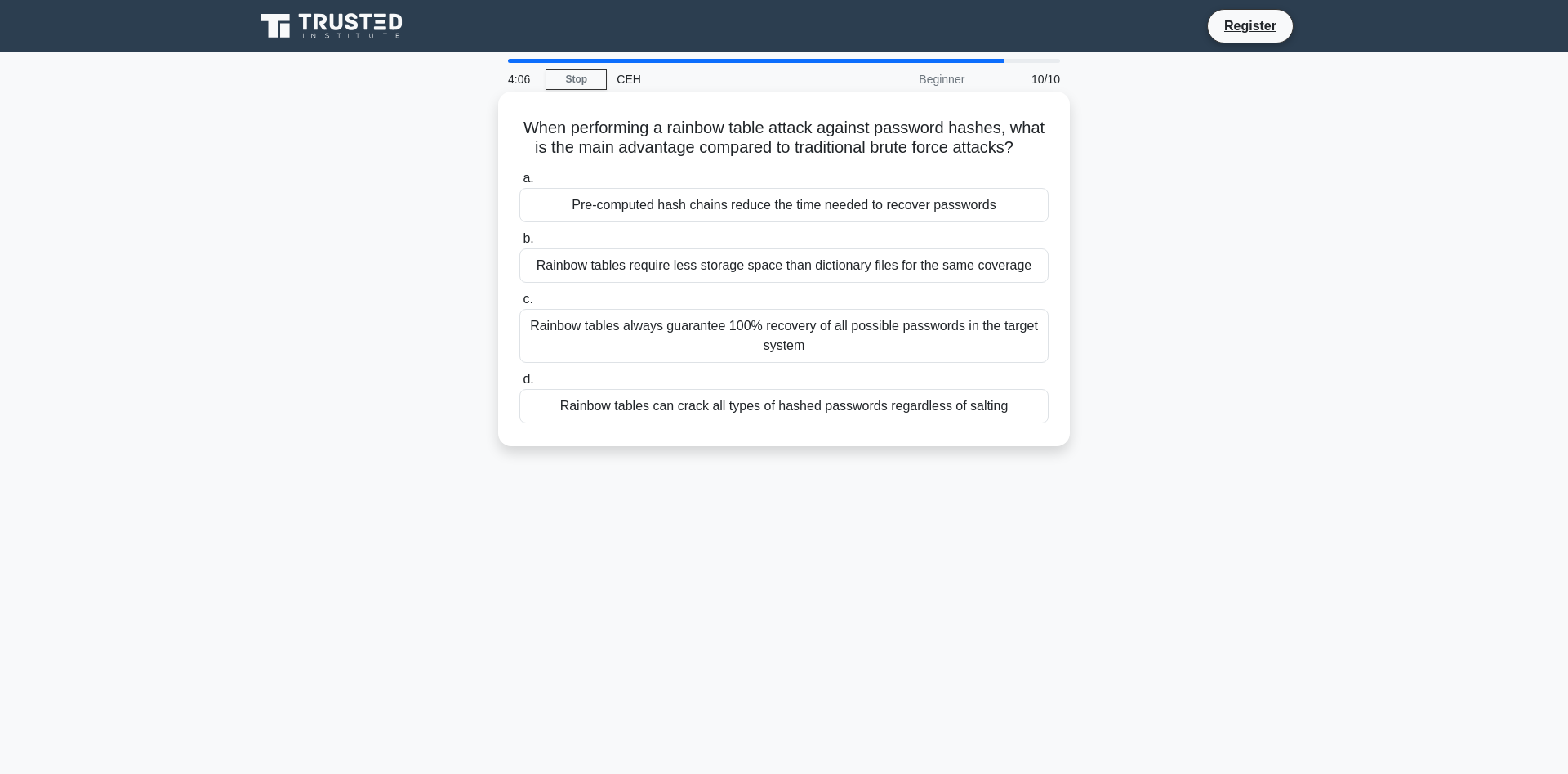
drag, startPoint x: 646, startPoint y: 129, endPoint x: 1024, endPoint y: 150, distance: 378.6
click at [1024, 150] on h5 "When performing a rainbow table attack against password hashes, what is the mai…" at bounding box center [784, 138] width 533 height 41
click at [866, 407] on div "Rainbow tables can crack all types of hashed passwords regardless of salting" at bounding box center [784, 406] width 529 height 34
click at [519, 385] on input "d. Rainbow tables can crack all types of hashed passwords regardless of salting" at bounding box center [519, 379] width 0 height 11
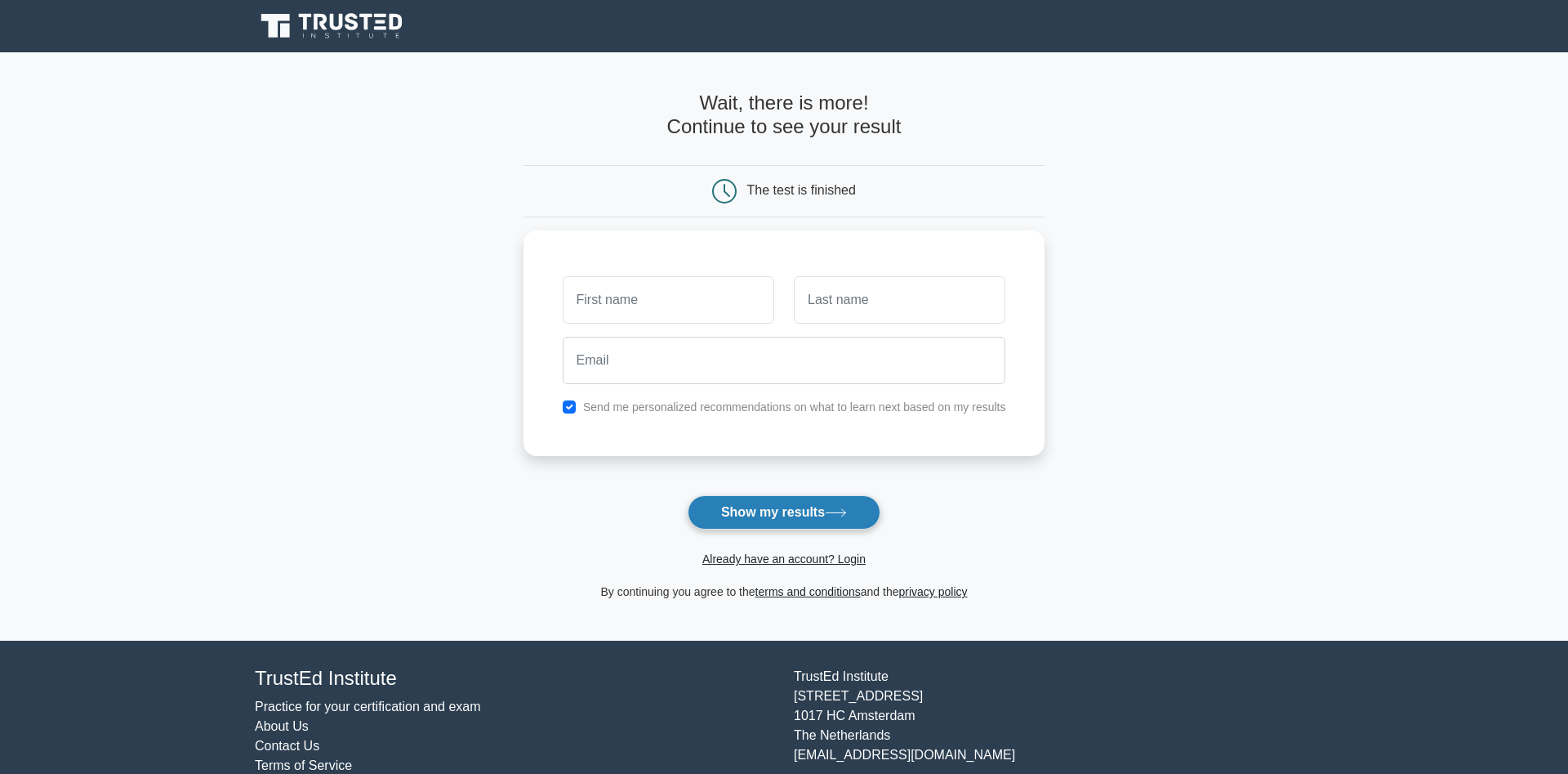
click at [771, 500] on button "Show my results" at bounding box center [784, 512] width 193 height 34
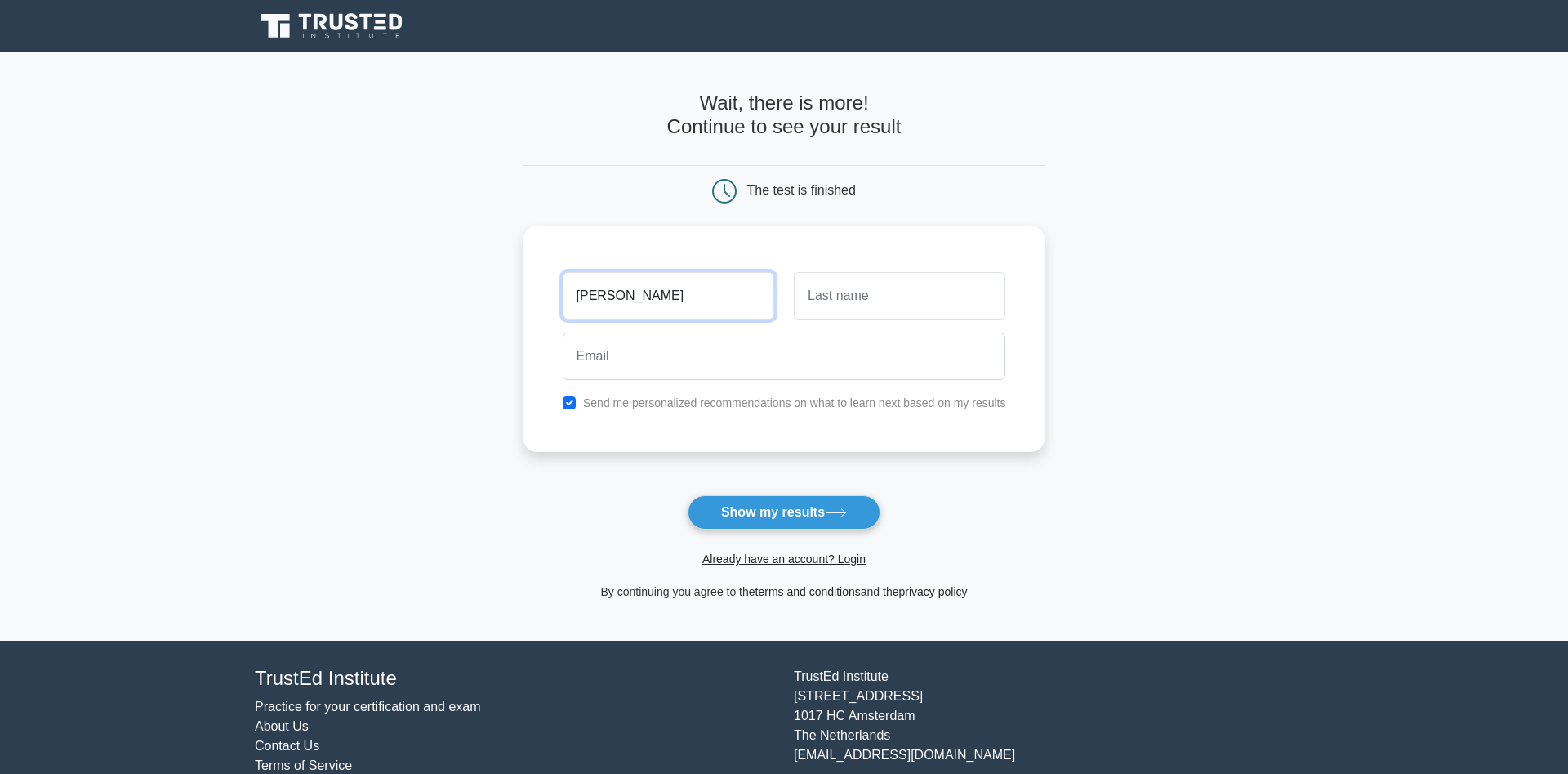
type input "[PERSON_NAME]"
type input "levi"
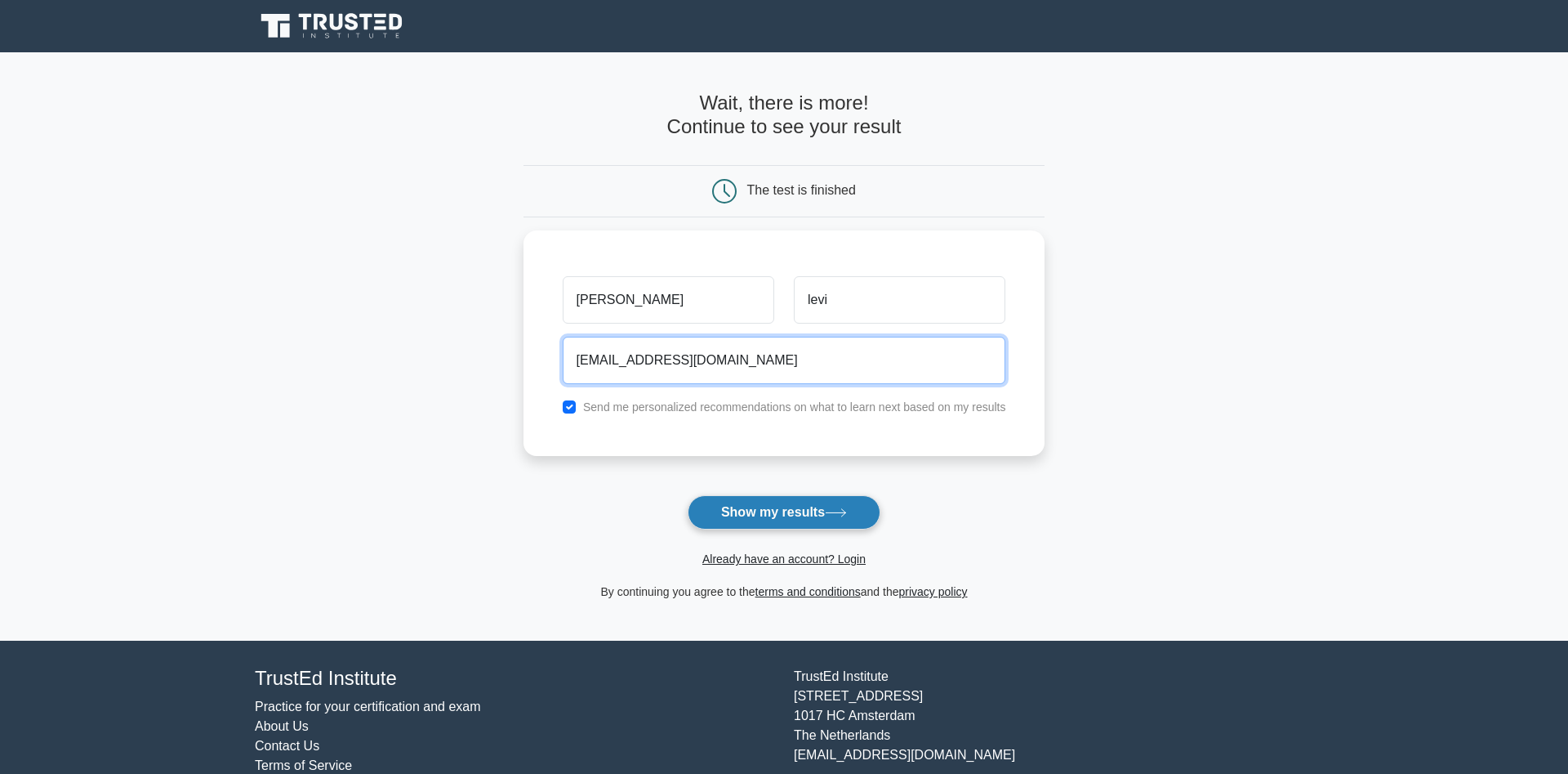
type input "[EMAIL_ADDRESS][DOMAIN_NAME]"
click at [769, 510] on button "Show my results" at bounding box center [784, 512] width 193 height 34
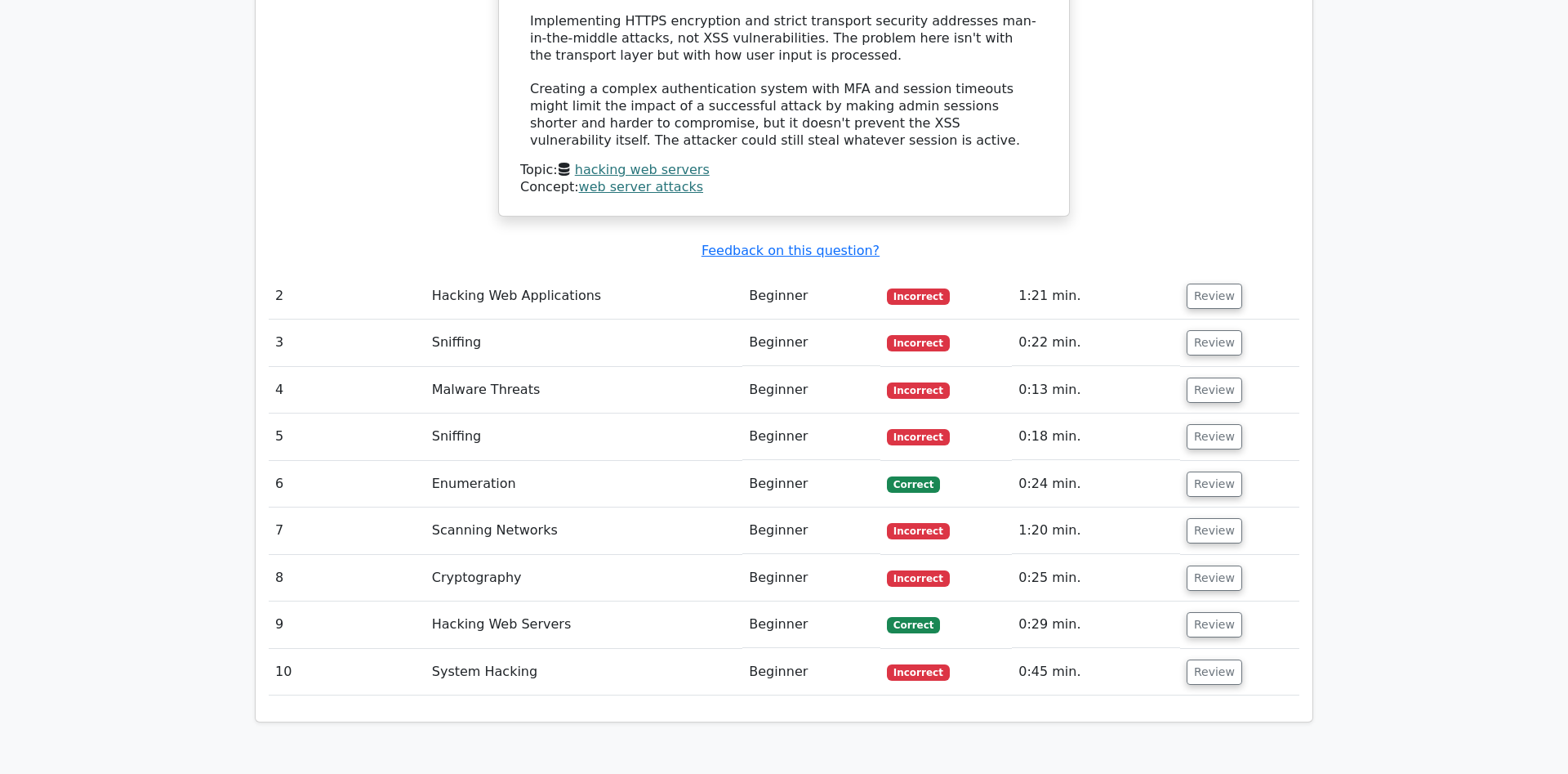
scroll to position [2315, 0]
